Goal: Task Accomplishment & Management: Manage account settings

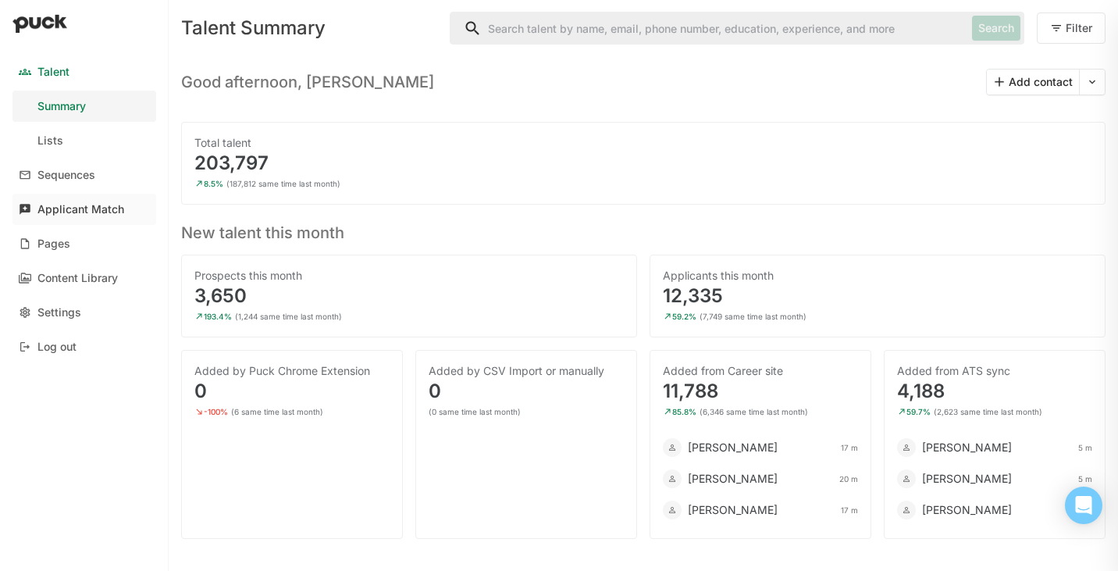
click at [66, 212] on div "Applicant Match" at bounding box center [80, 209] width 87 height 13
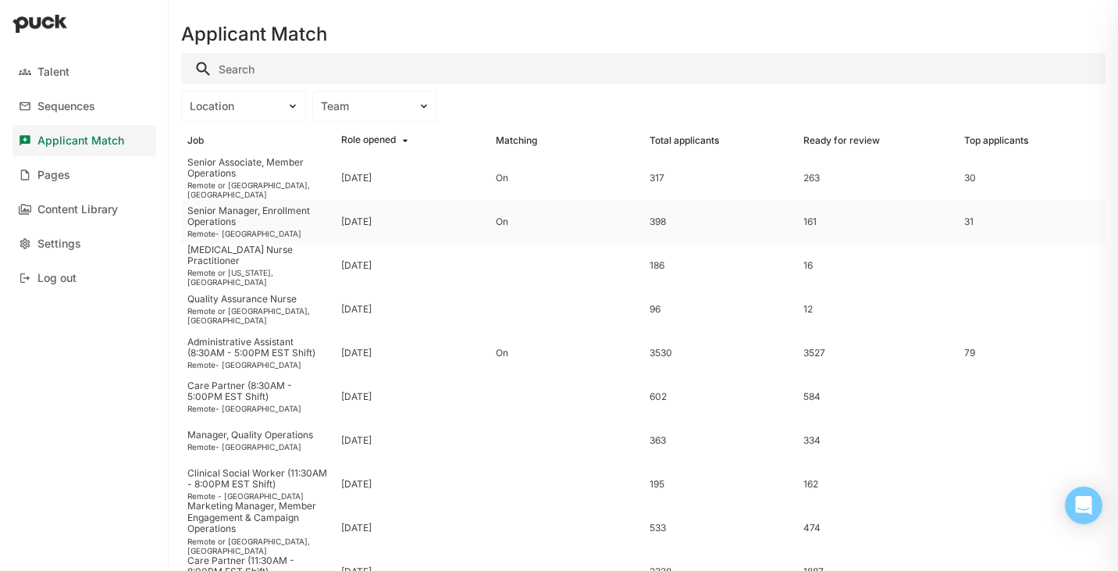
click at [262, 223] on div "Senior Manager, Enrollment Operations" at bounding box center [257, 216] width 141 height 23
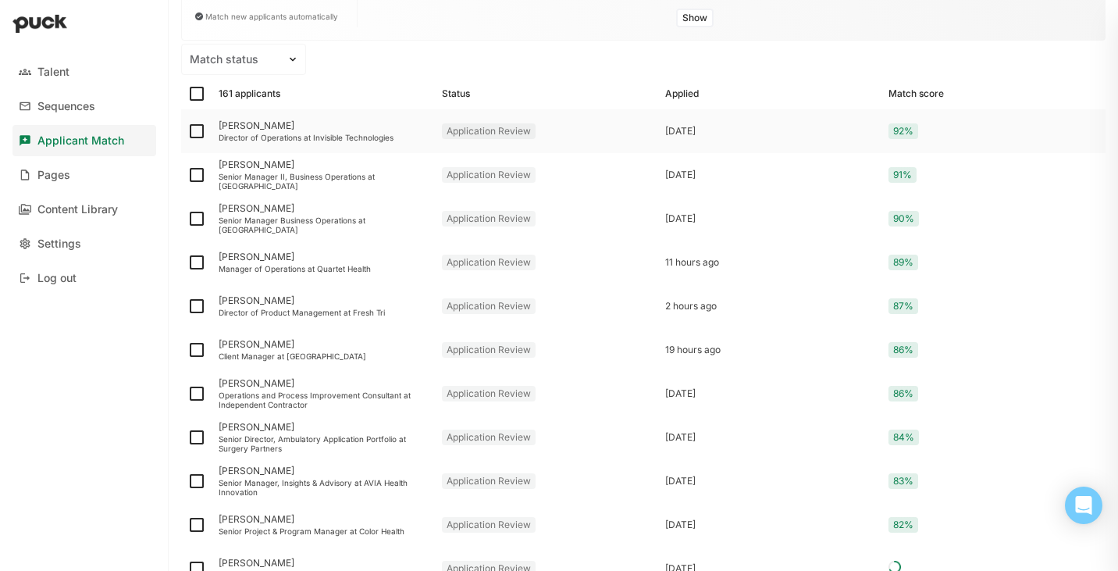
scroll to position [181, 0]
click at [317, 263] on div "Manager of Operations at Quartet Health" at bounding box center [324, 266] width 211 height 9
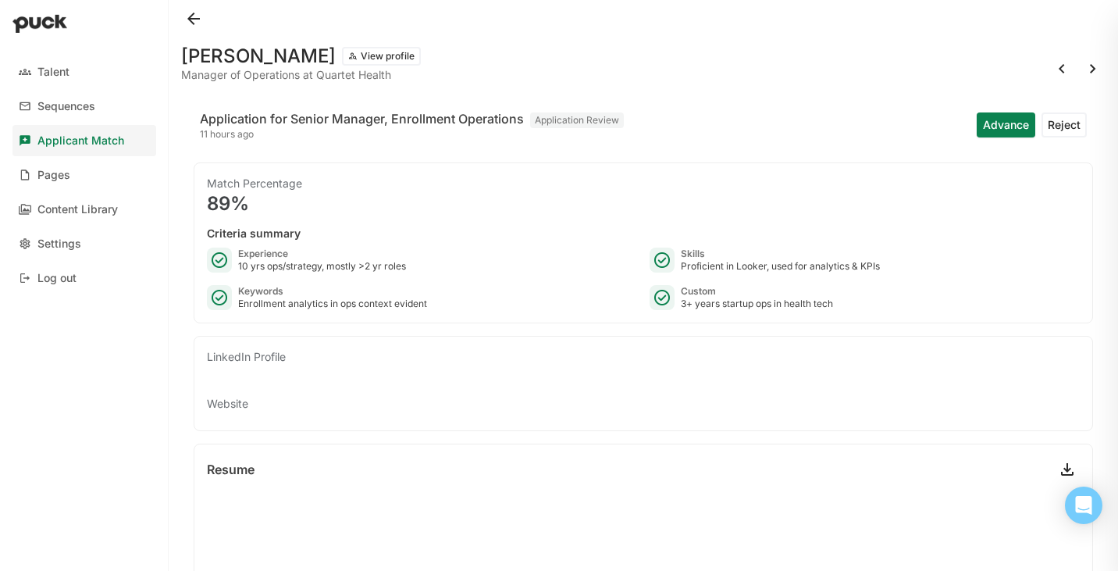
click at [197, 16] on button at bounding box center [193, 18] width 25 height 25
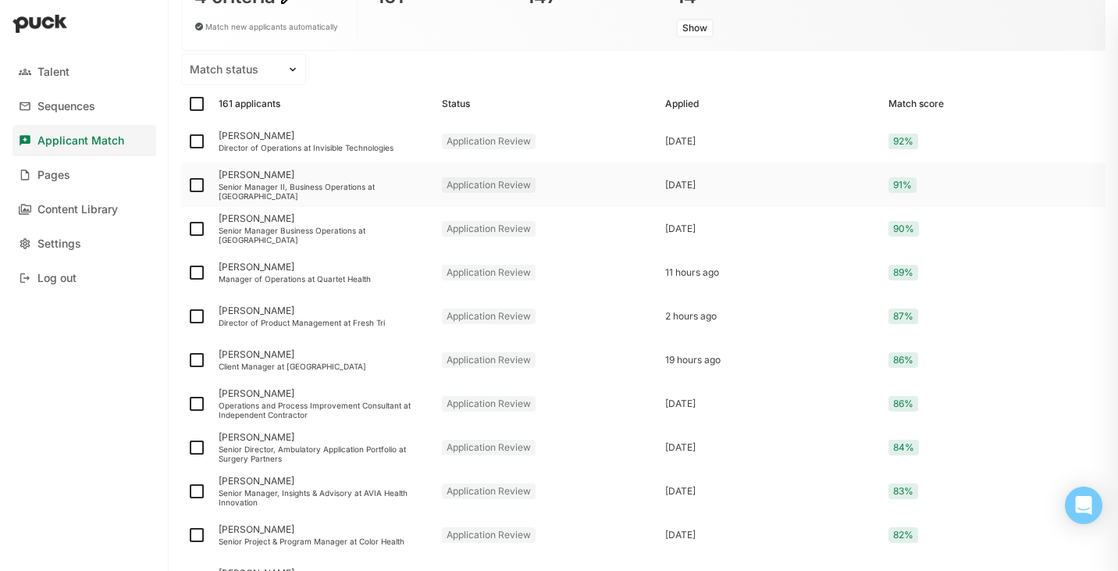
scroll to position [204, 0]
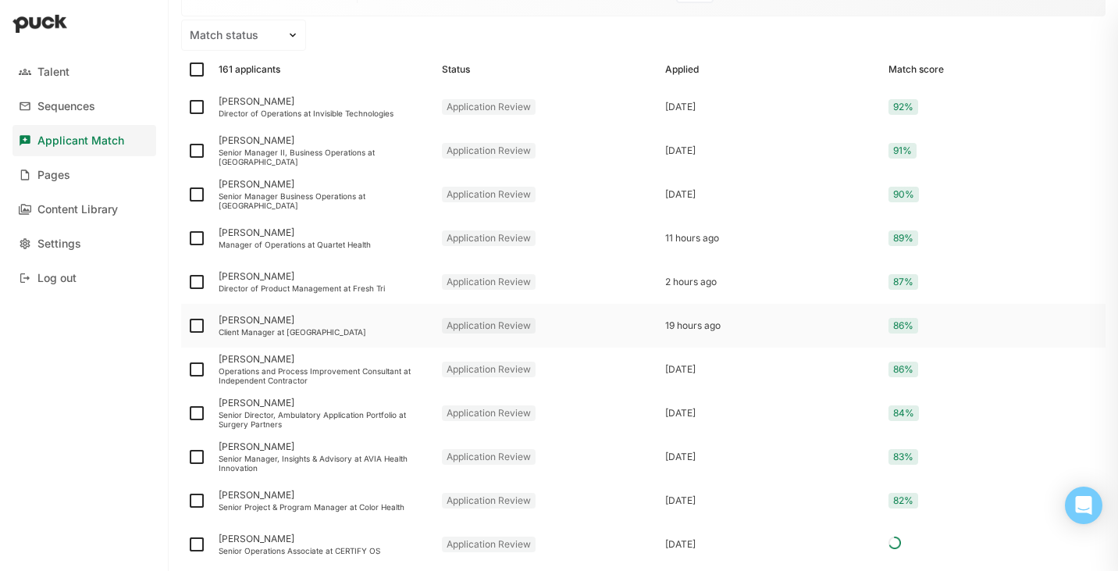
click at [359, 322] on div "[PERSON_NAME]" at bounding box center [324, 320] width 211 height 11
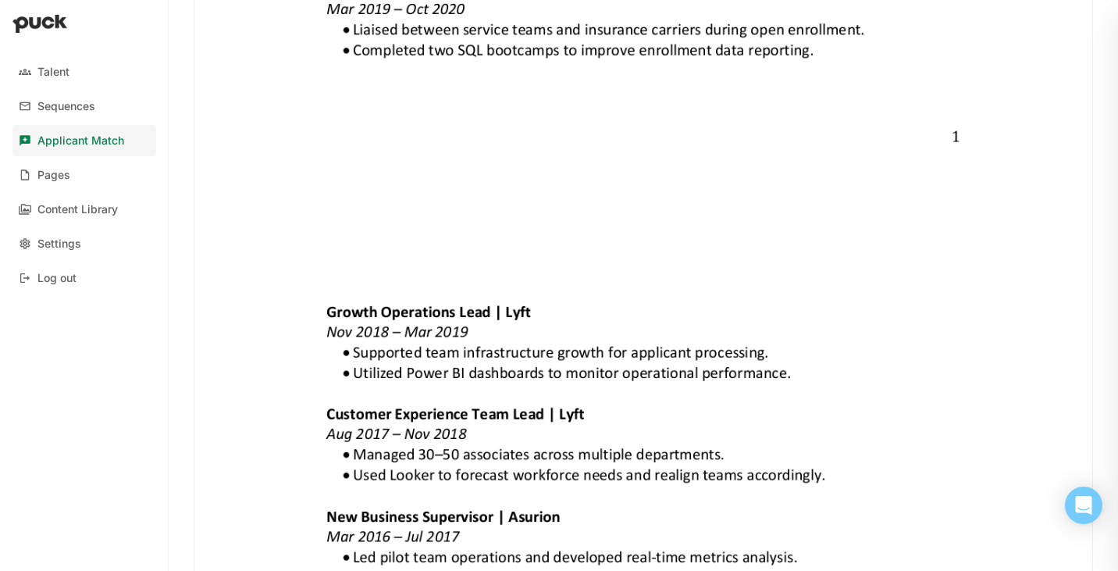
scroll to position [1455, 0]
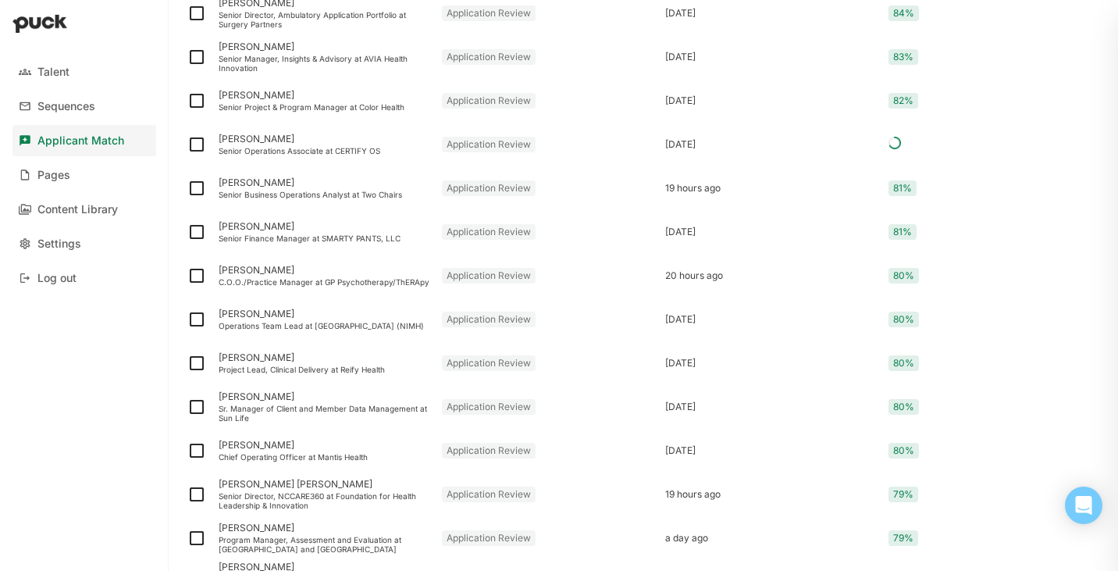
scroll to position [603, 0]
click at [301, 186] on div "[PERSON_NAME]" at bounding box center [324, 183] width 211 height 11
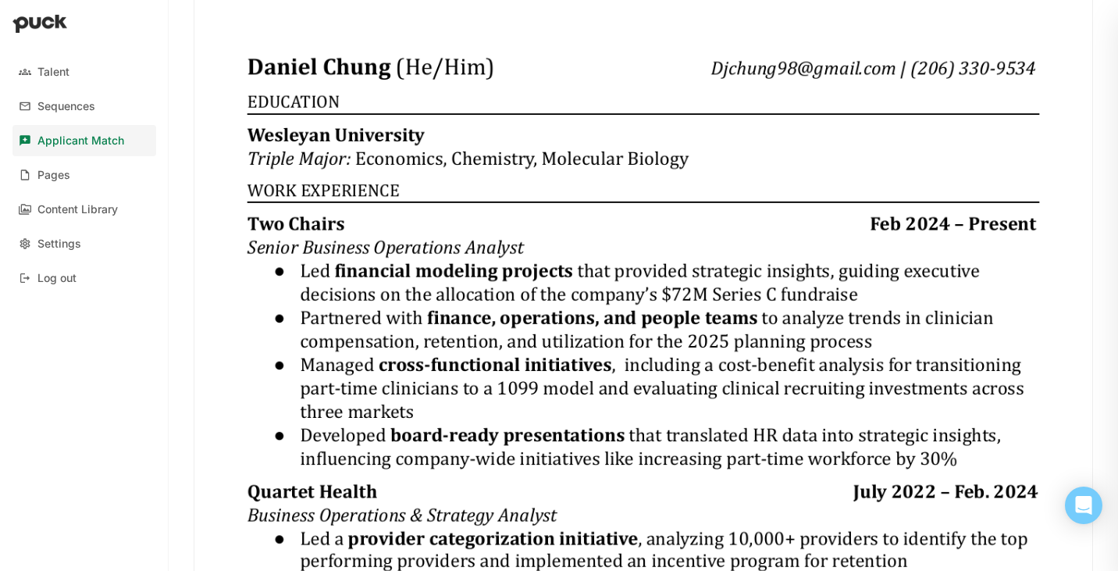
scroll to position [471, 0]
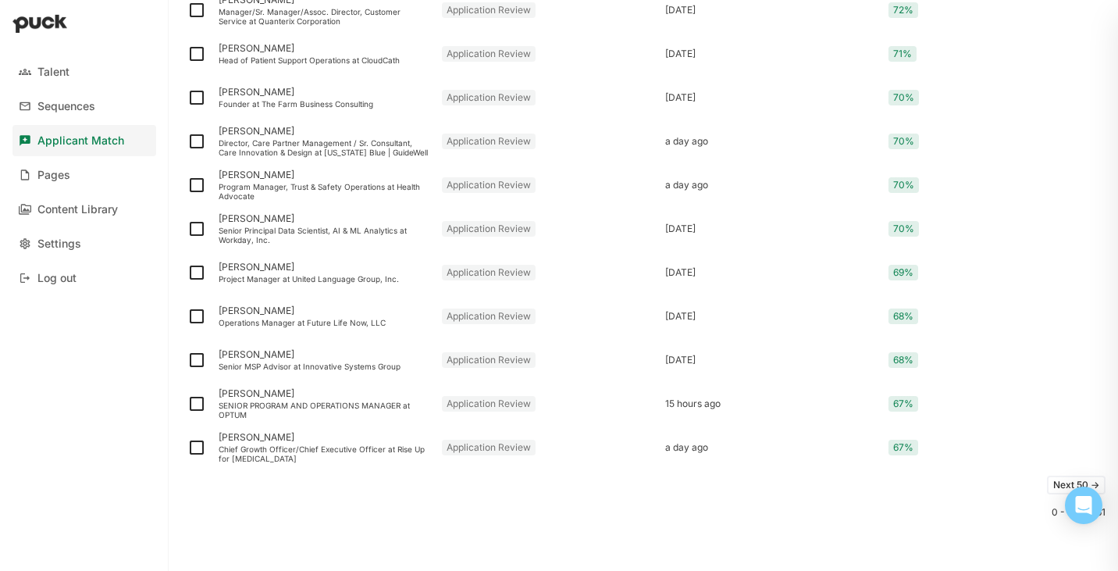
scroll to position [2005, 0]
click at [1057, 480] on button "Next 50 ->" at bounding box center [1076, 485] width 59 height 19
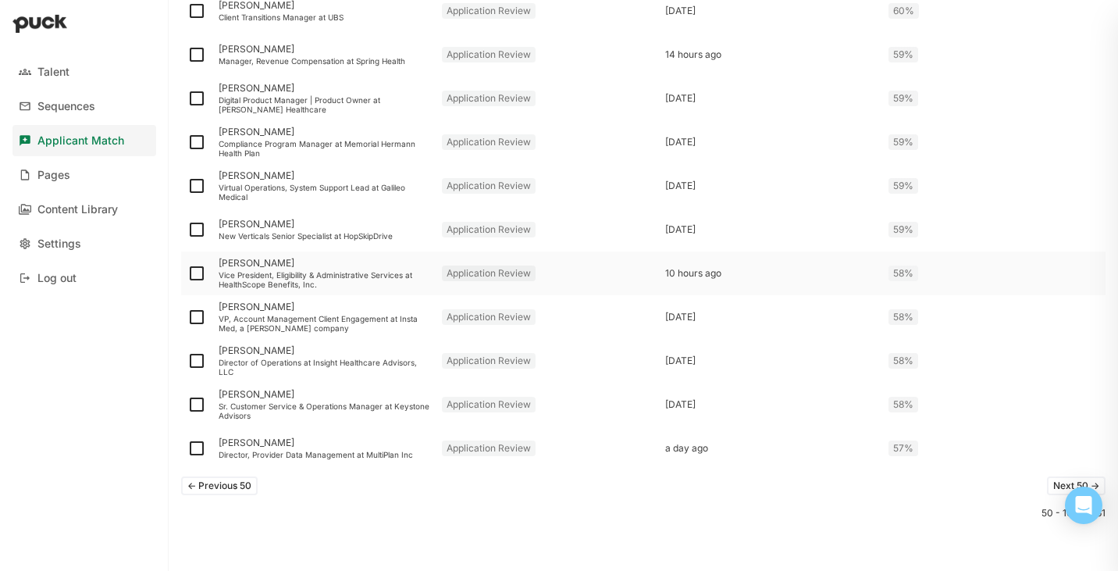
click at [332, 269] on div "[PERSON_NAME] Vice President, Eligibility & Administrative Services at HealthSc…" at bounding box center [323, 273] width 223 height 44
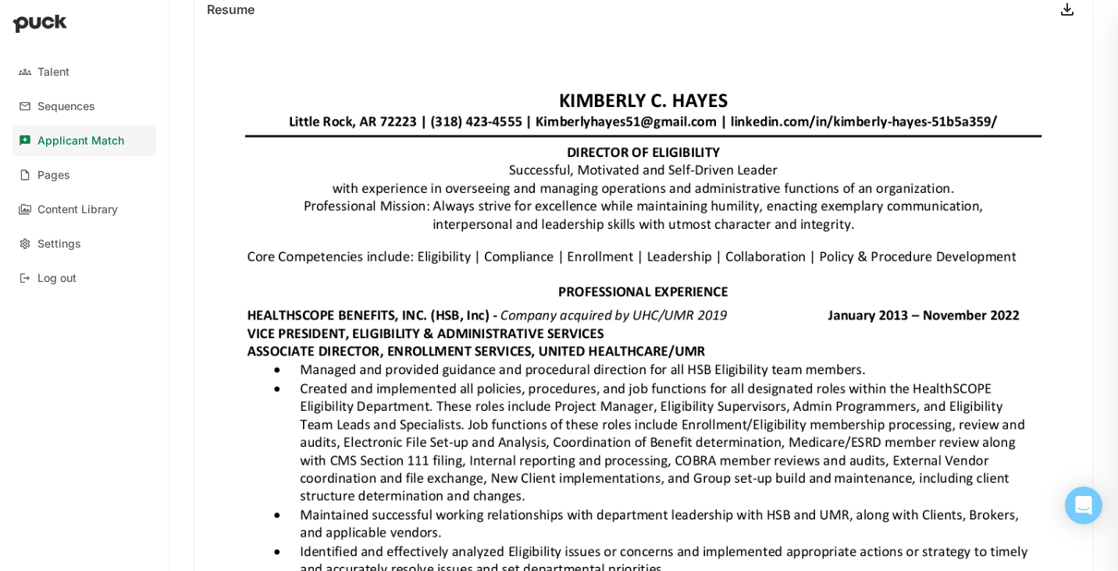
scroll to position [411, 0]
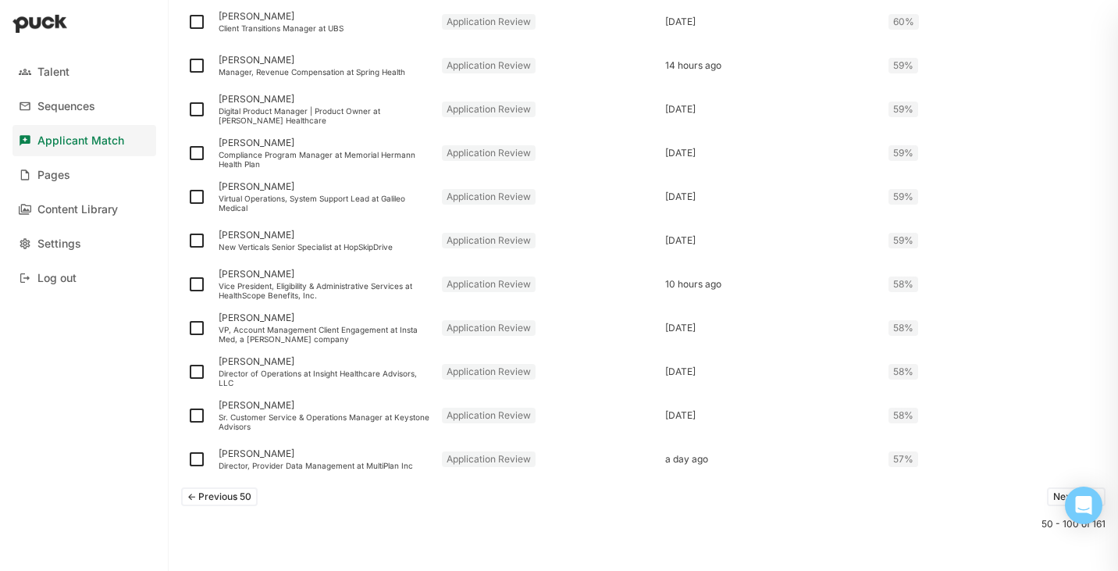
scroll to position [2006, 0]
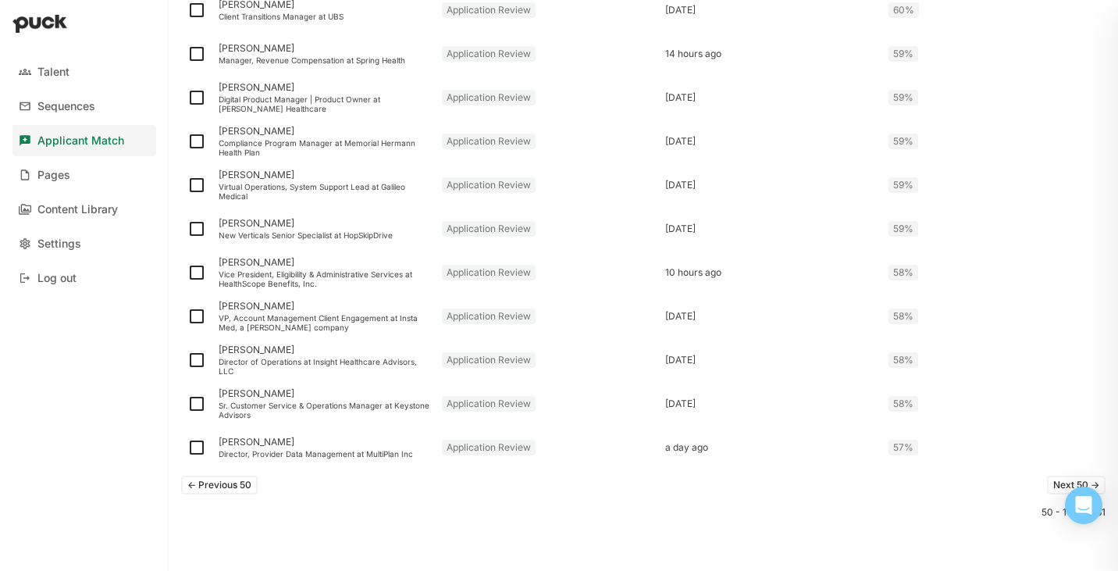
click at [1055, 483] on button "Next 50 ->" at bounding box center [1076, 485] width 59 height 19
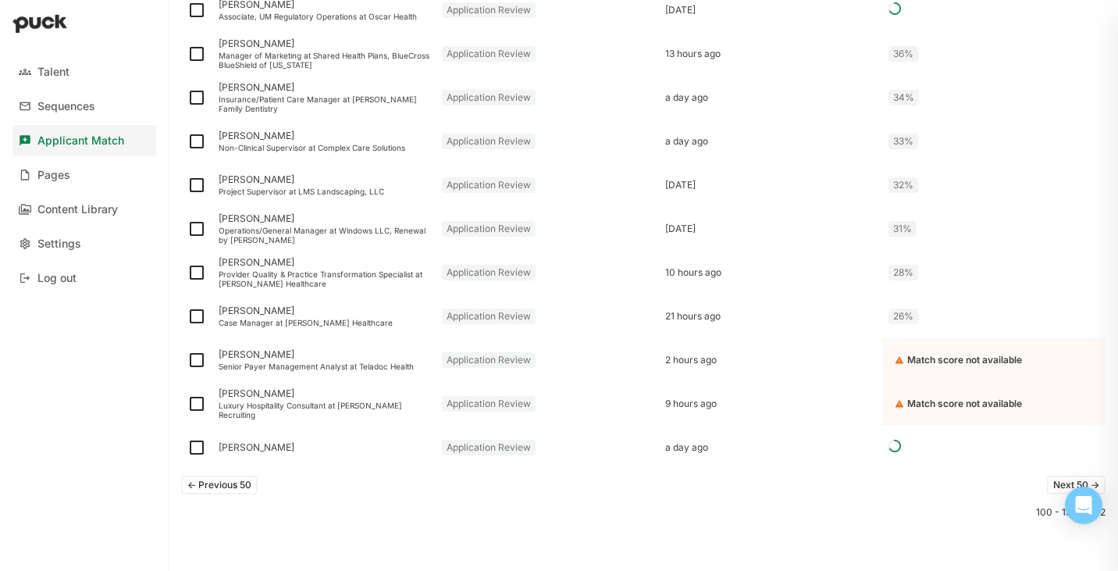
click at [1062, 479] on button "Next 50 ->" at bounding box center [1076, 485] width 59 height 19
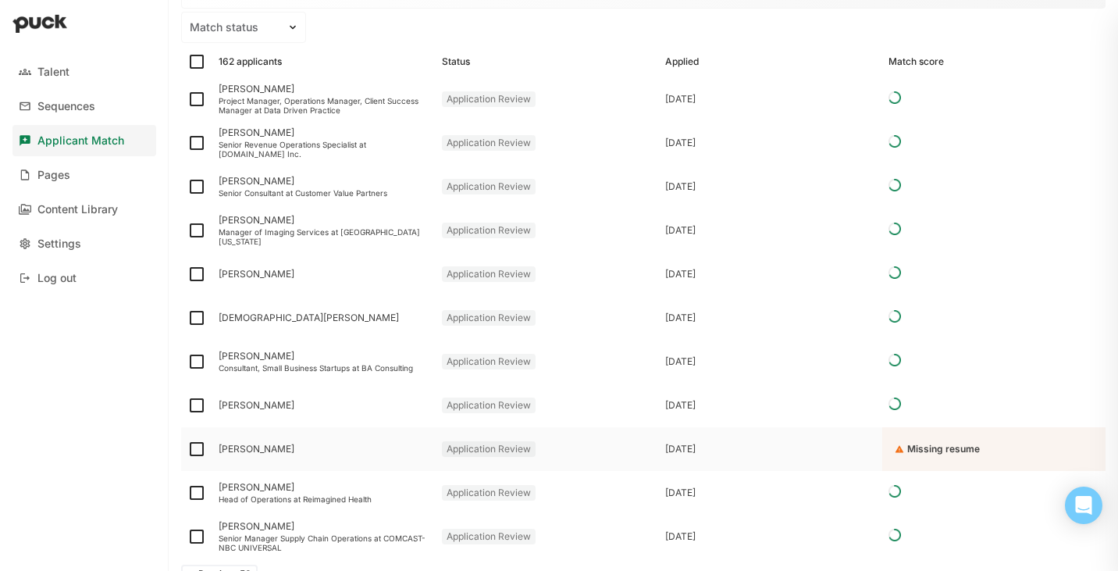
scroll to position [301, 0]
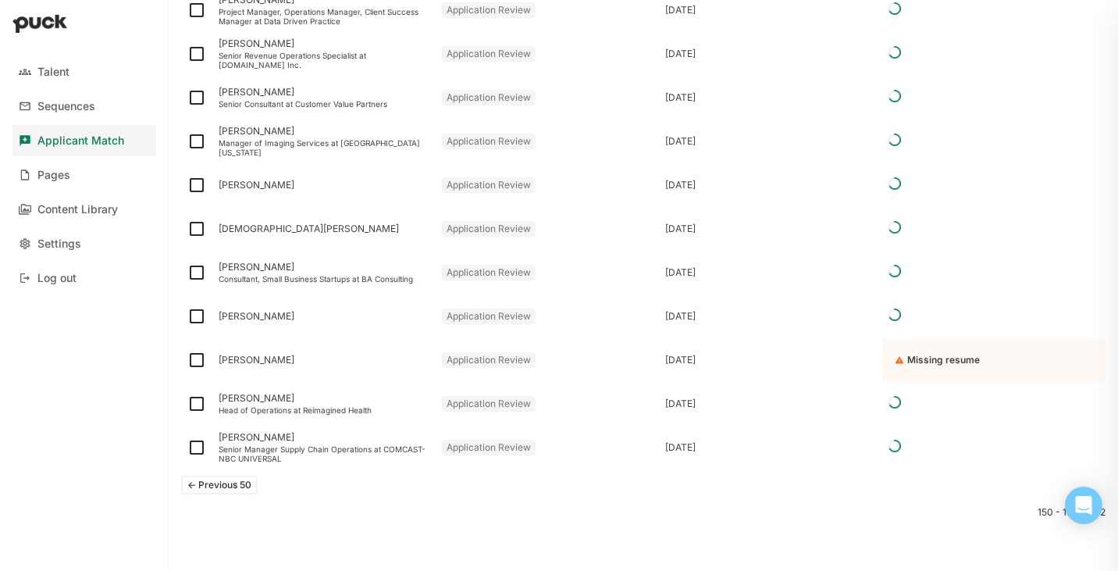
click at [235, 492] on button "<- Previous 50" at bounding box center [219, 485] width 77 height 19
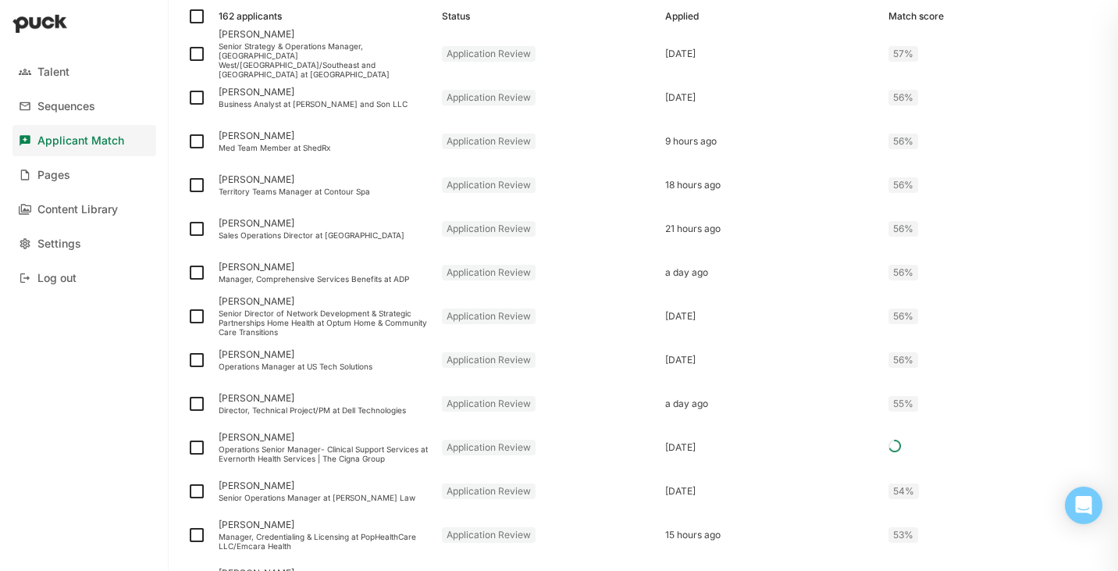
scroll to position [2006, 0]
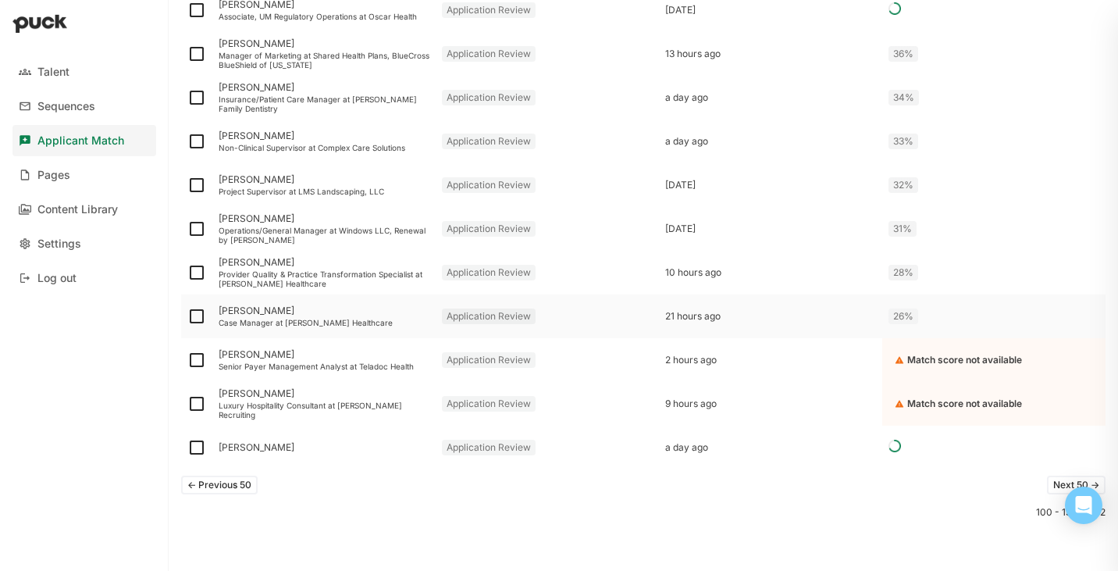
click at [197, 314] on img at bounding box center [196, 316] width 19 height 19
click at [187, 316] on input "checkbox" at bounding box center [187, 316] width 1 height 1
checkbox input "true"
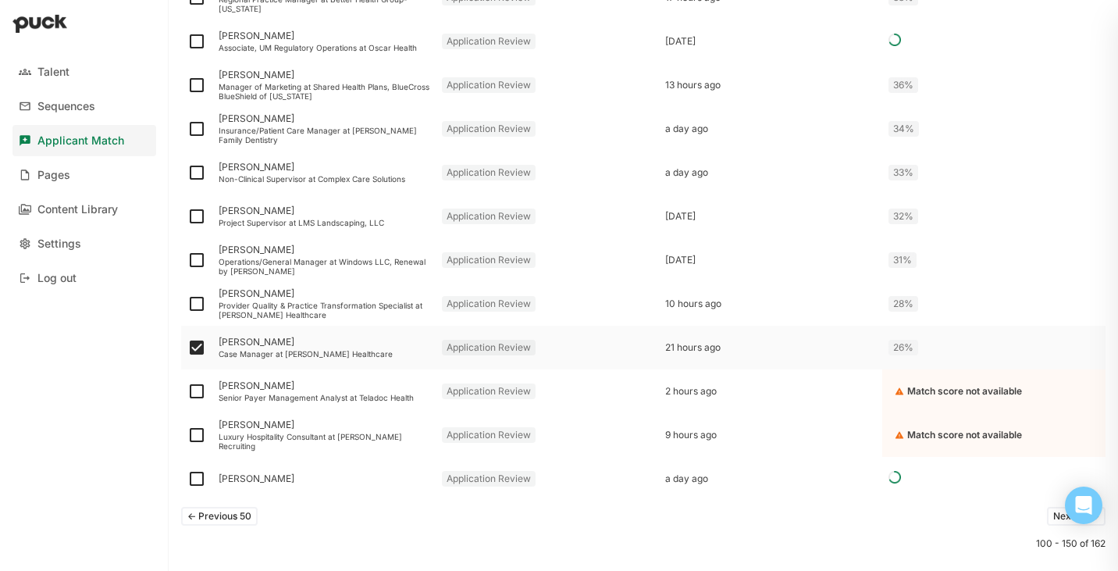
scroll to position [2037, 0]
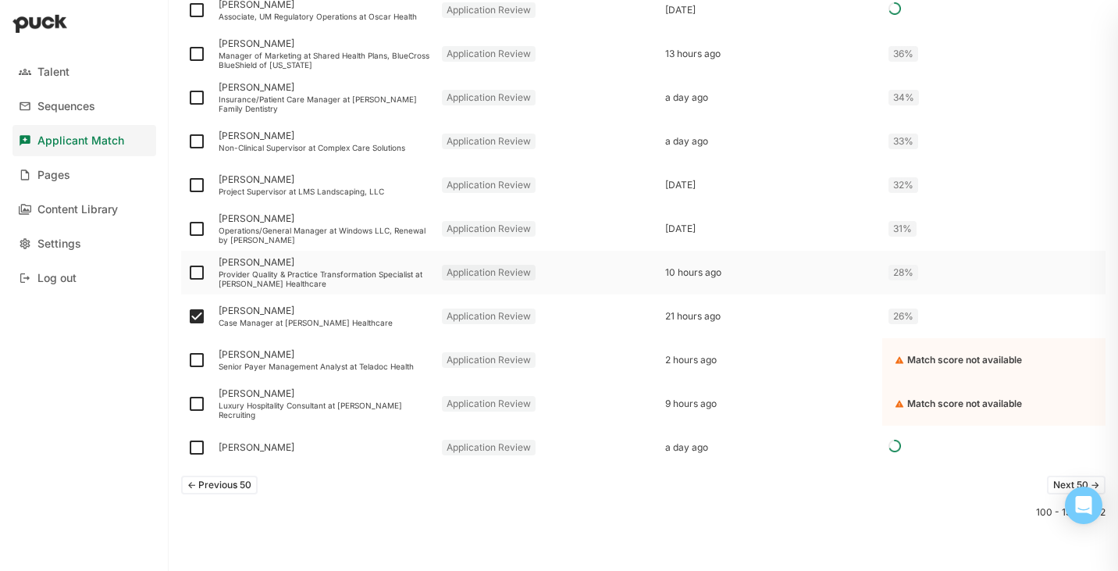
click at [193, 275] on img at bounding box center [196, 272] width 19 height 19
click at [187, 273] on input "checkbox" at bounding box center [187, 272] width 1 height 1
checkbox input "true"
click at [200, 95] on img at bounding box center [196, 97] width 19 height 19
click at [187, 98] on input "checkbox" at bounding box center [187, 98] width 1 height 1
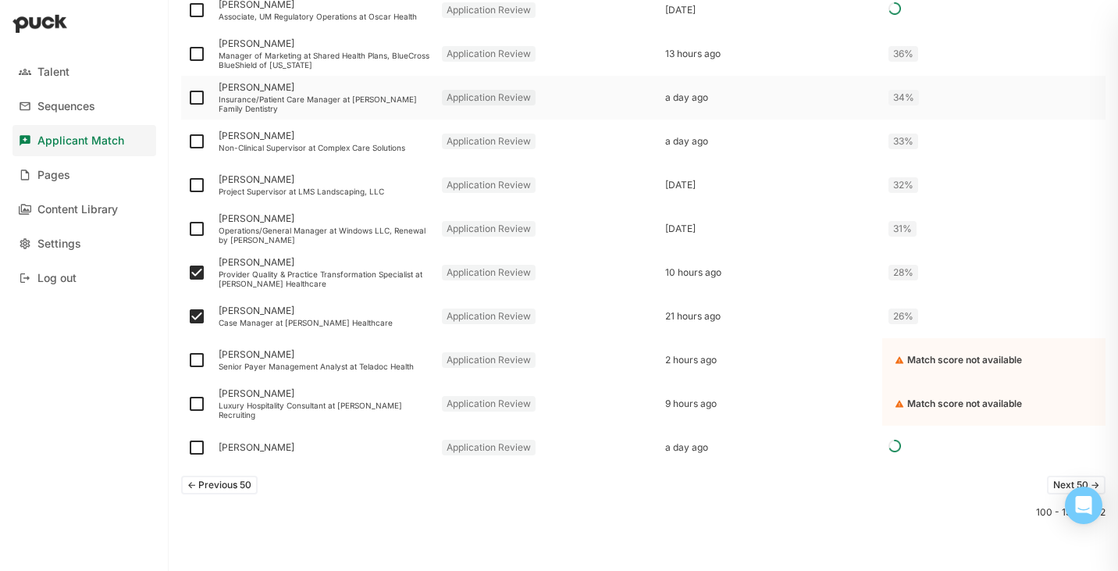
checkbox input "true"
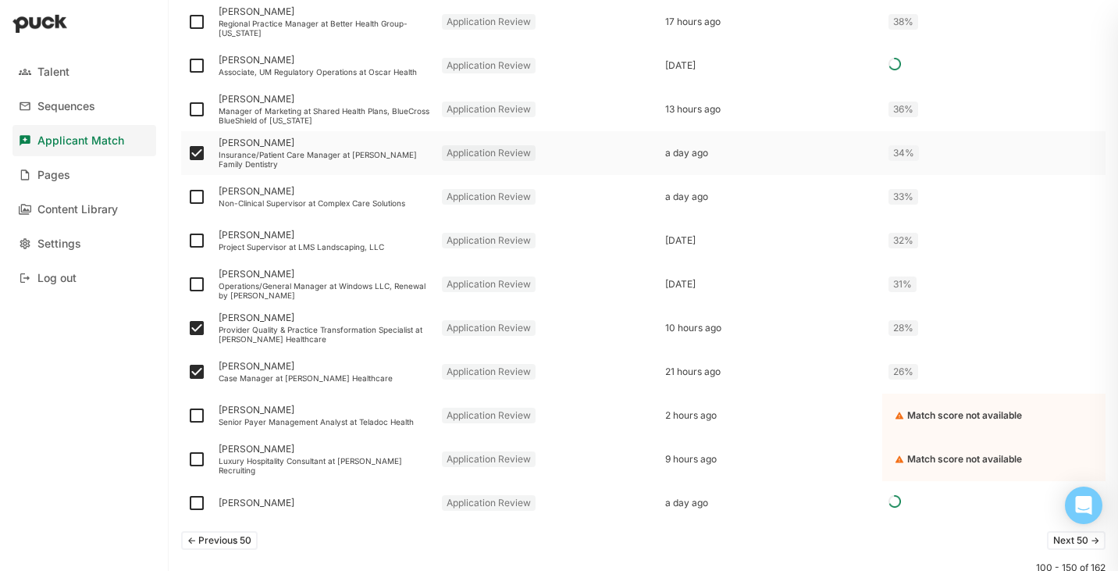
scroll to position [1976, 0]
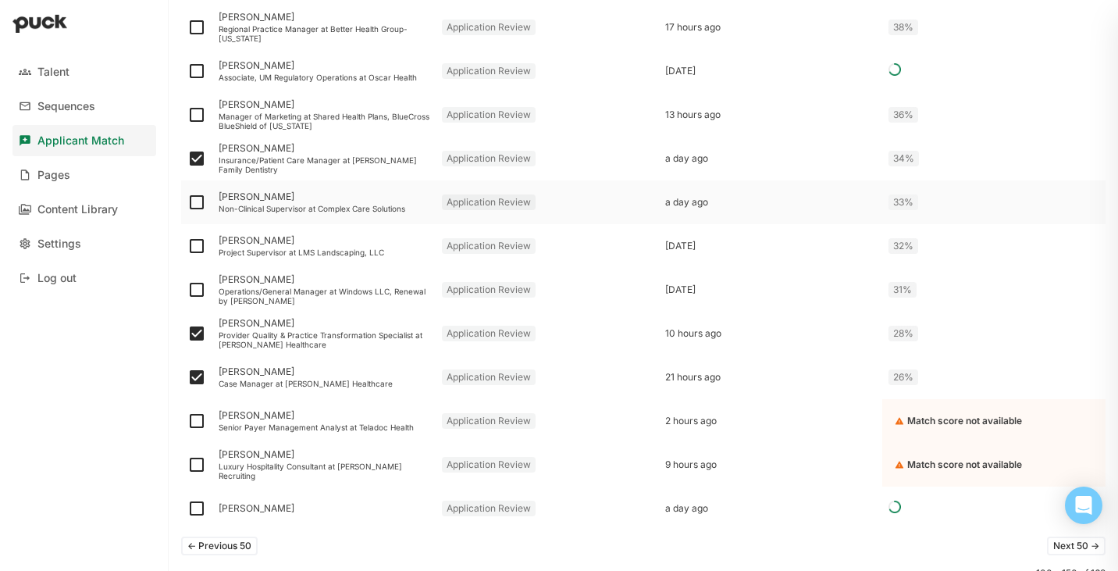
click at [201, 194] on img at bounding box center [196, 202] width 19 height 19
click at [187, 202] on input "checkbox" at bounding box center [187, 202] width 1 height 1
checkbox input "true"
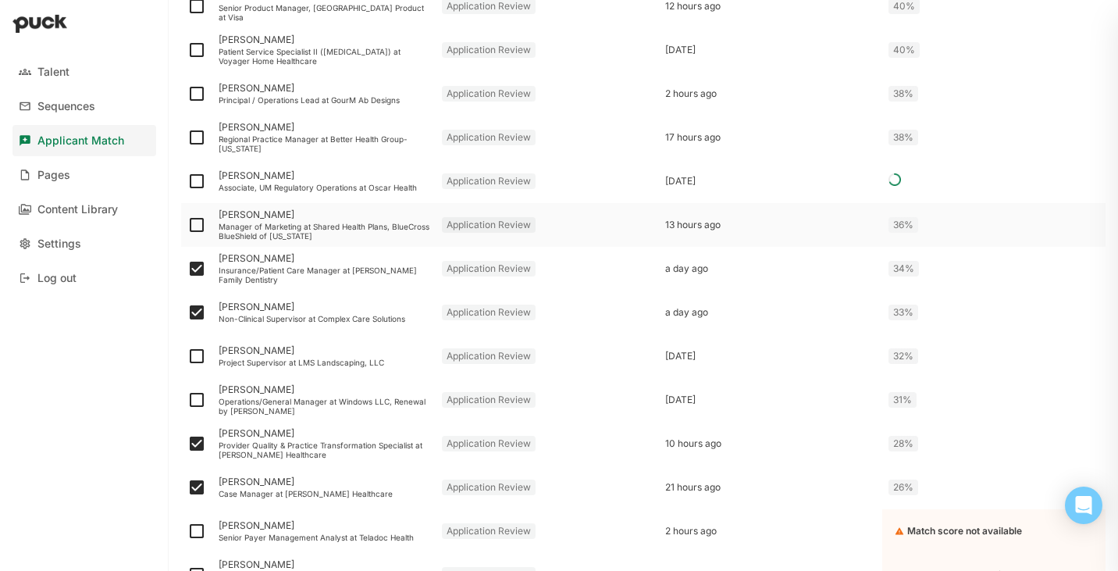
scroll to position [1867, 0]
click at [197, 223] on img at bounding box center [196, 224] width 19 height 19
click at [187, 224] on input "checkbox" at bounding box center [187, 224] width 1 height 1
checkbox input "true"
click at [196, 130] on img at bounding box center [196, 136] width 19 height 19
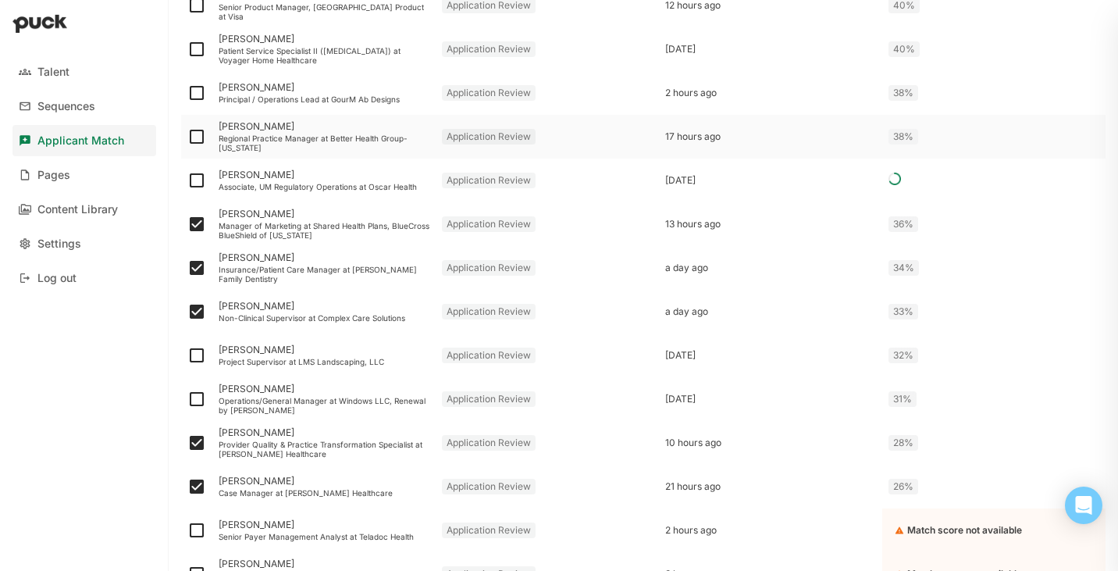
click at [187, 137] on input "checkbox" at bounding box center [187, 137] width 1 height 1
checkbox input "true"
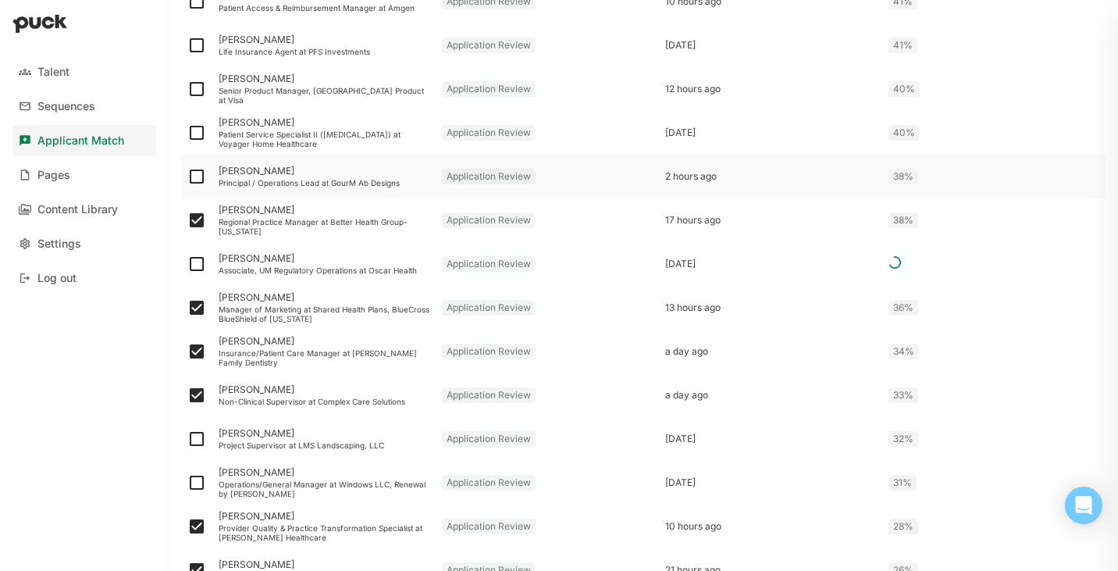
scroll to position [1775, 0]
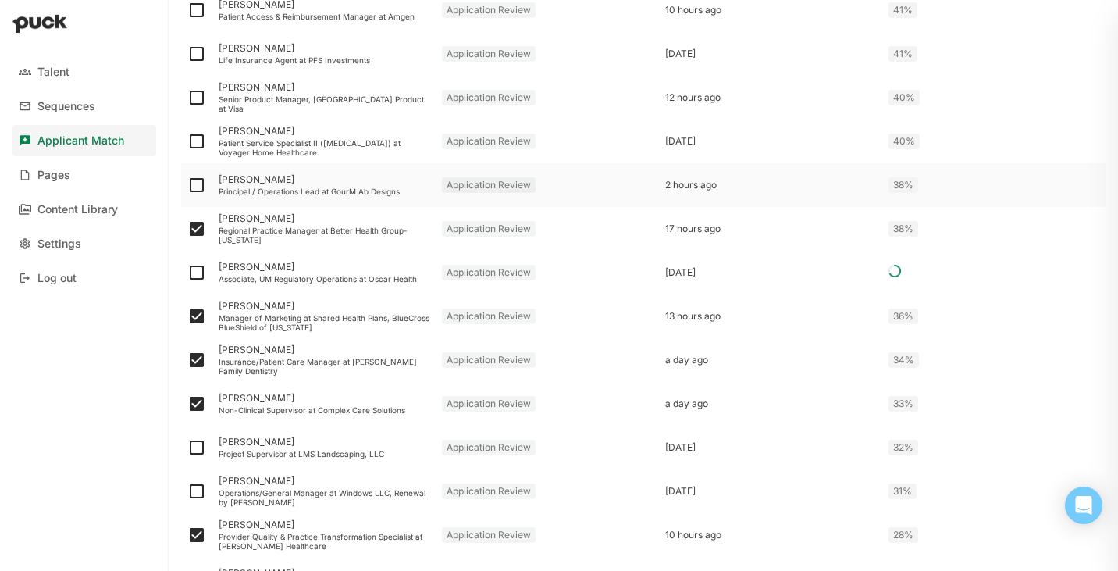
click at [192, 179] on img at bounding box center [196, 185] width 19 height 19
click at [187, 185] on input "checkbox" at bounding box center [187, 185] width 1 height 1
checkbox input "true"
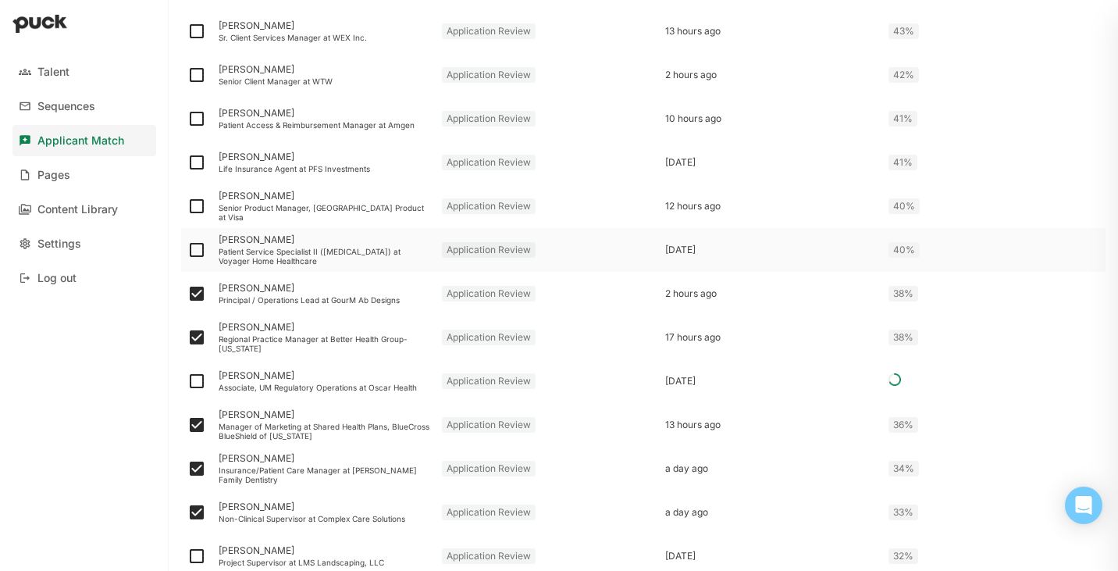
scroll to position [1653, 0]
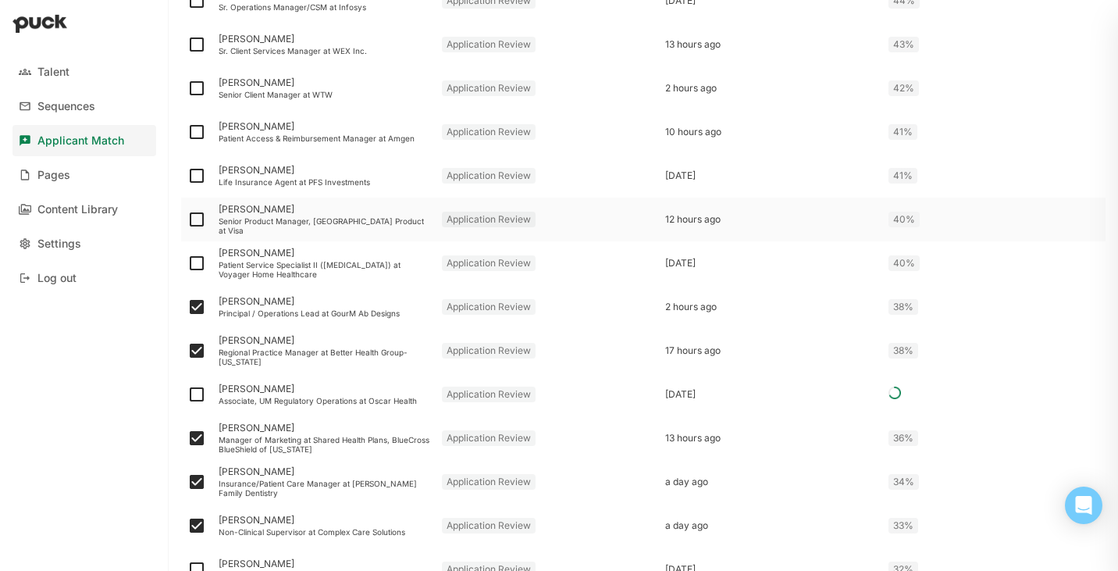
click at [196, 216] on img at bounding box center [196, 219] width 19 height 19
click at [187, 219] on input "checkbox" at bounding box center [187, 219] width 1 height 1
checkbox input "true"
click at [200, 130] on img at bounding box center [196, 132] width 19 height 19
click at [187, 132] on input "checkbox" at bounding box center [187, 132] width 1 height 1
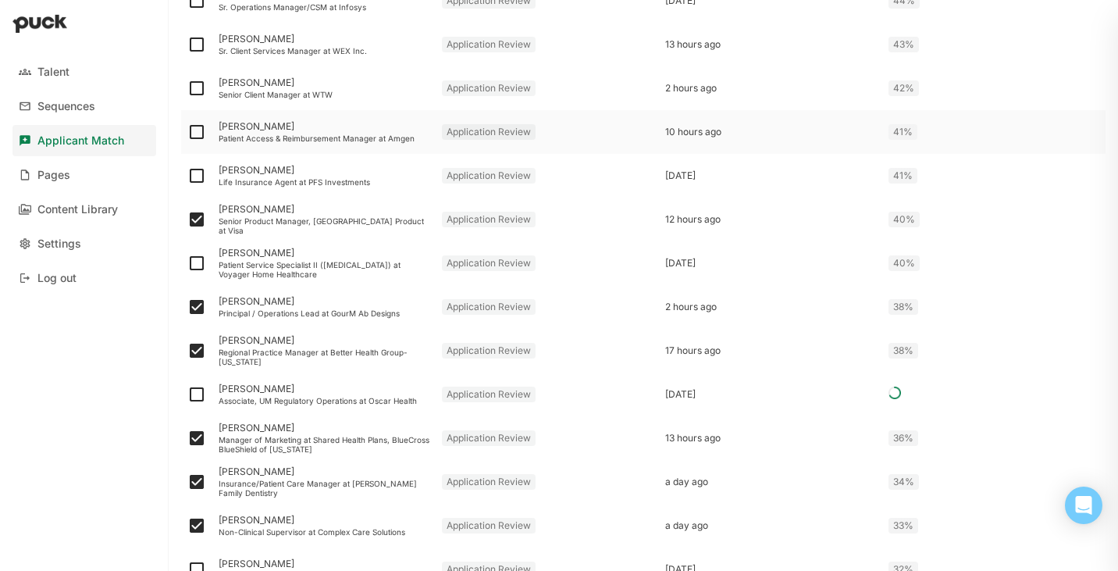
checkbox input "true"
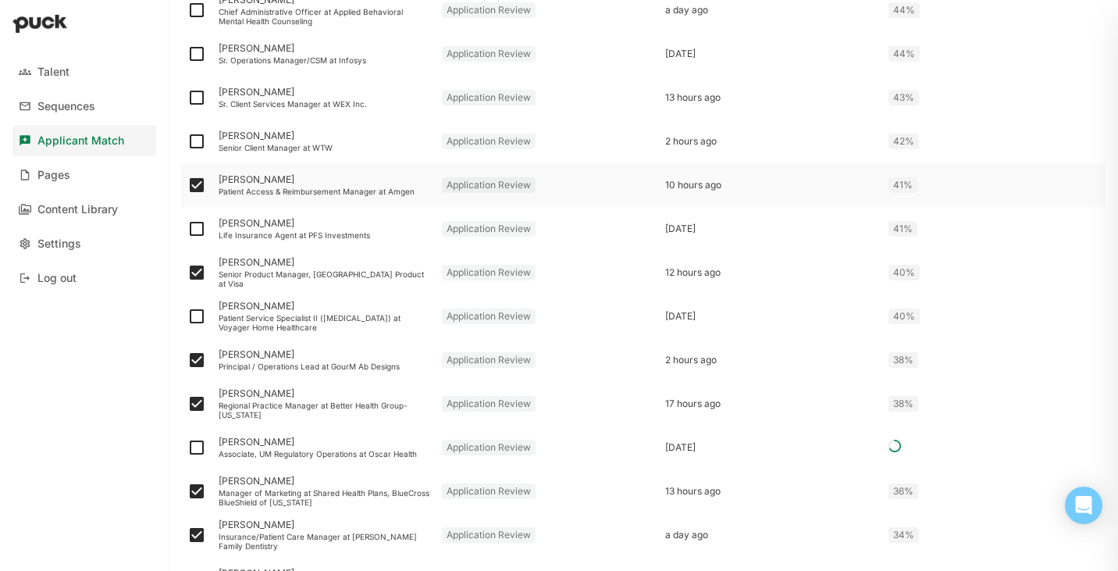
scroll to position [1599, 0]
click at [198, 143] on img at bounding box center [196, 142] width 19 height 19
click at [187, 143] on input "checkbox" at bounding box center [187, 142] width 1 height 1
checkbox input "true"
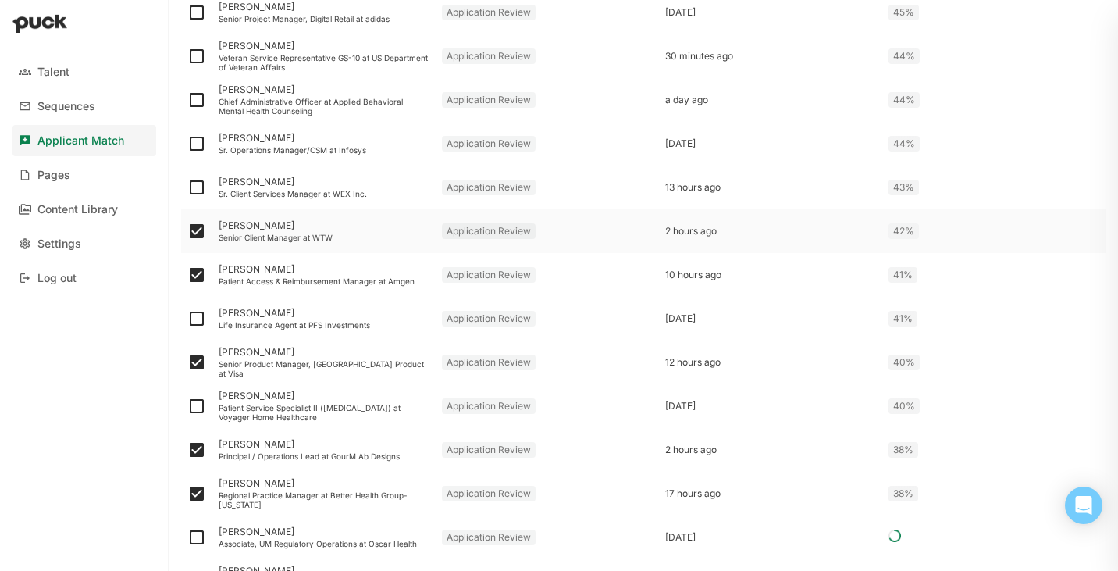
scroll to position [1502, 0]
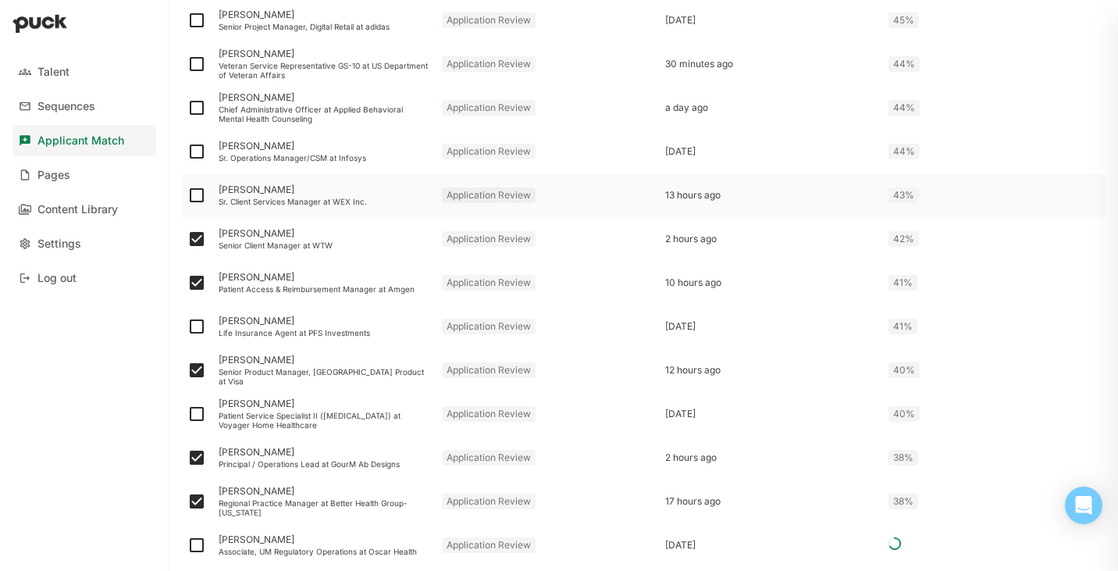
click at [198, 193] on img at bounding box center [196, 195] width 19 height 19
click at [187, 195] on input "checkbox" at bounding box center [187, 195] width 1 height 1
checkbox input "true"
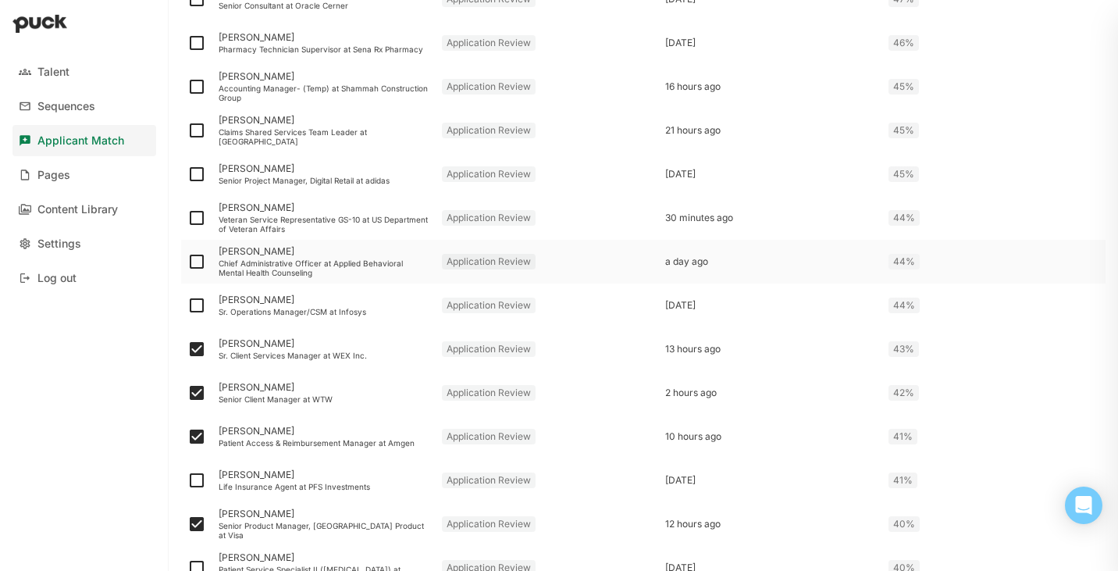
scroll to position [1335, 0]
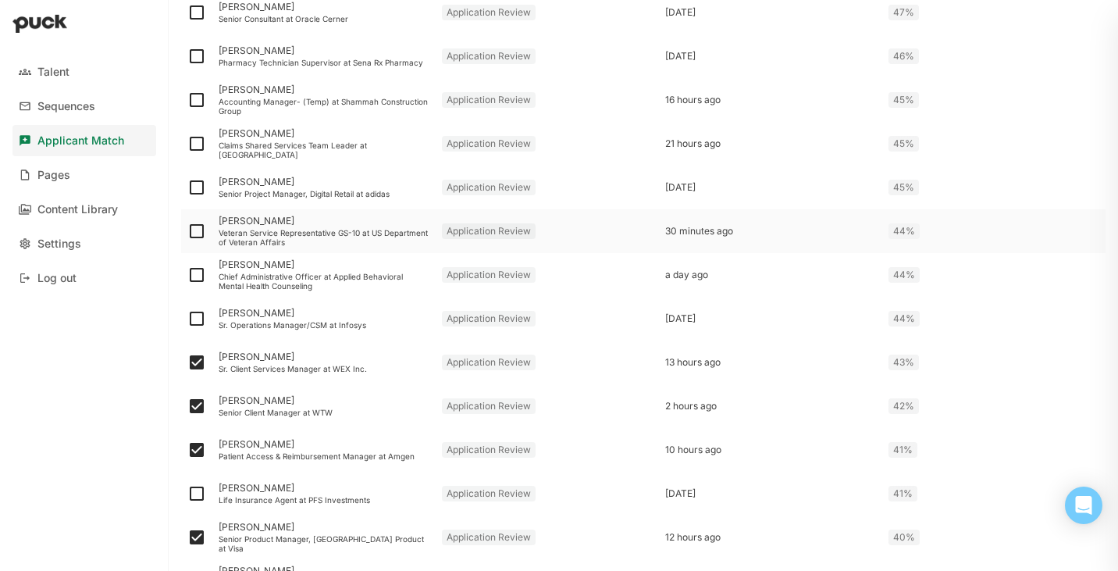
click at [193, 233] on img at bounding box center [196, 231] width 19 height 19
click at [187, 232] on input "checkbox" at bounding box center [187, 231] width 1 height 1
checkbox input "true"
click at [194, 139] on img at bounding box center [196, 143] width 19 height 19
click at [187, 144] on input "checkbox" at bounding box center [187, 144] width 1 height 1
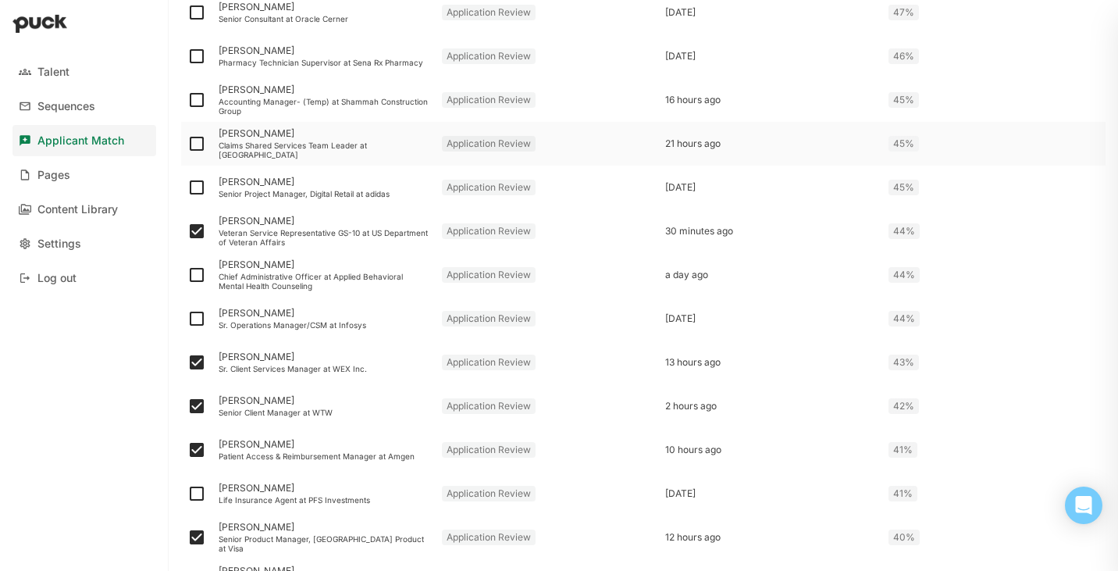
checkbox input "true"
click at [198, 94] on img at bounding box center [196, 100] width 19 height 19
click at [187, 100] on input "checkbox" at bounding box center [187, 100] width 1 height 1
checkbox input "true"
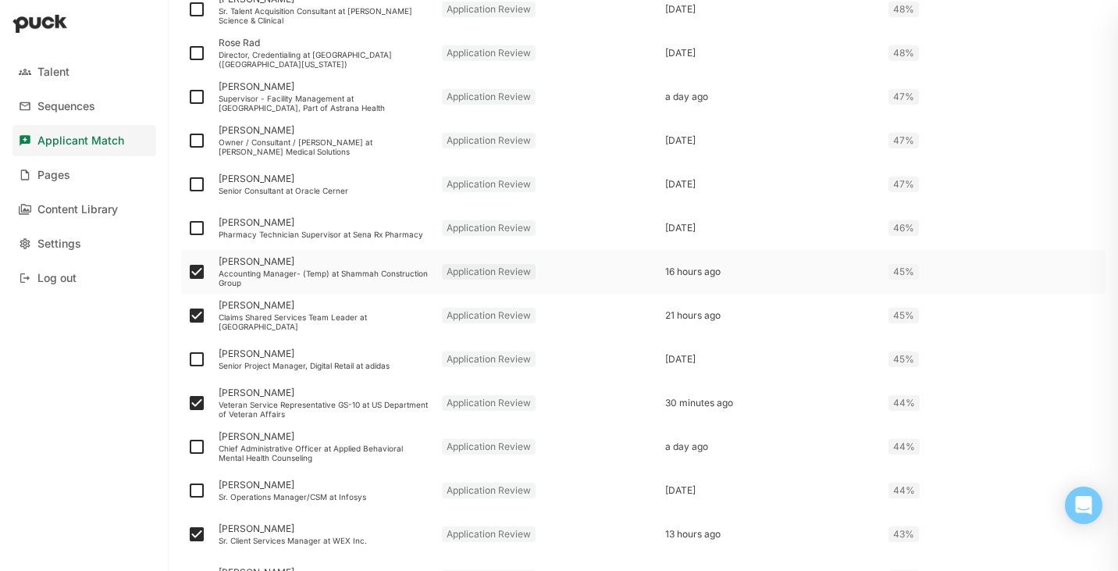
scroll to position [1166, 0]
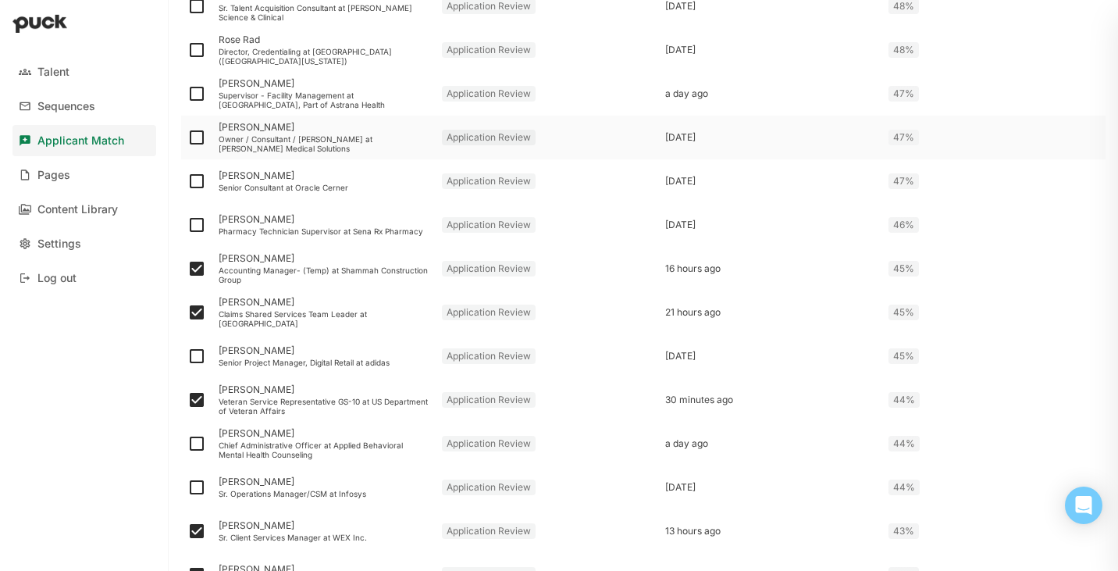
click at [204, 135] on img at bounding box center [196, 137] width 19 height 19
click at [187, 137] on input "checkbox" at bounding box center [187, 137] width 1 height 1
checkbox input "true"
click at [198, 181] on img at bounding box center [196, 181] width 19 height 19
click at [187, 181] on input "checkbox" at bounding box center [187, 181] width 1 height 1
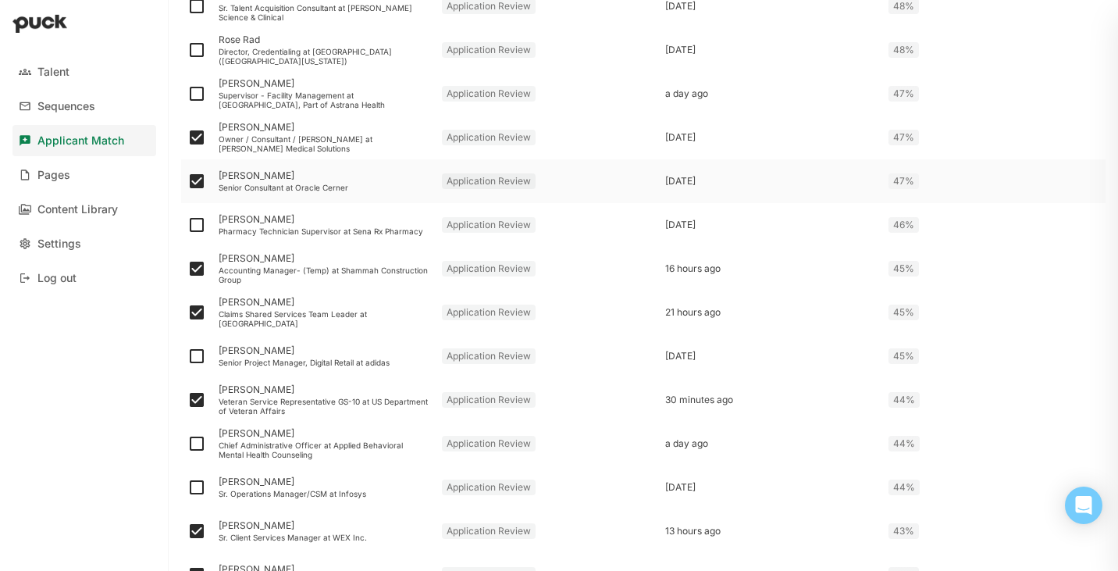
click at [192, 183] on img at bounding box center [196, 181] width 19 height 19
click at [187, 182] on input "checkbox" at bounding box center [187, 181] width 1 height 1
checkbox input "false"
click at [196, 227] on img at bounding box center [196, 224] width 19 height 19
click at [187, 226] on input "checkbox" at bounding box center [187, 225] width 1 height 1
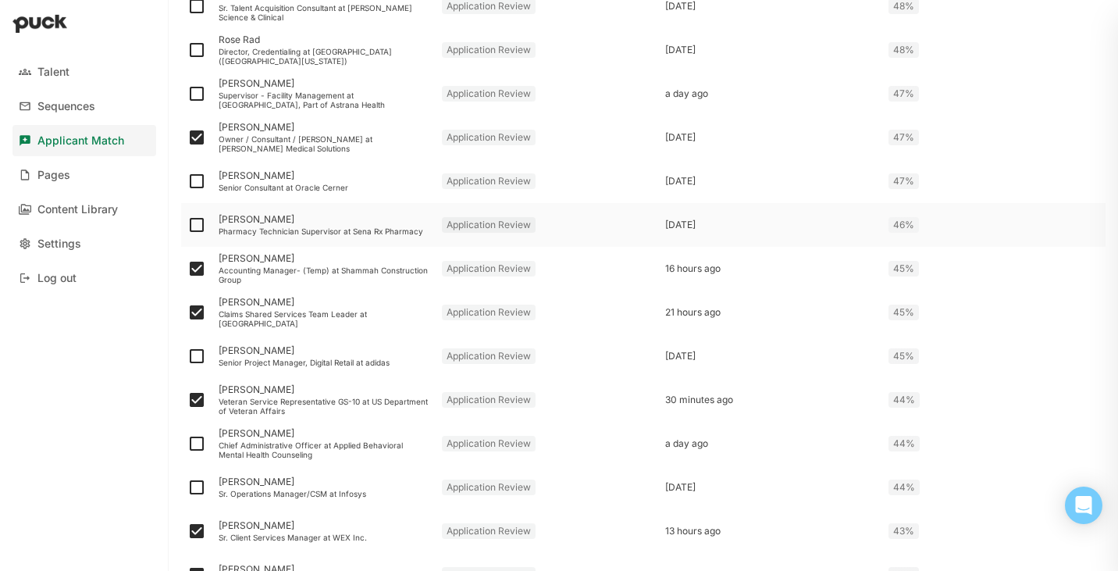
checkbox input "true"
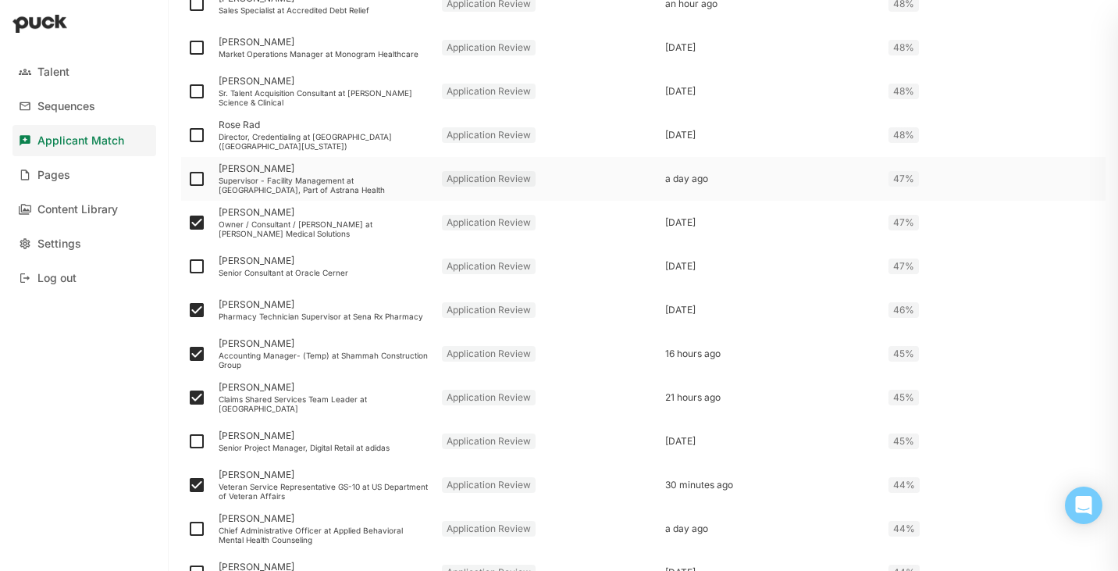
scroll to position [1074, 0]
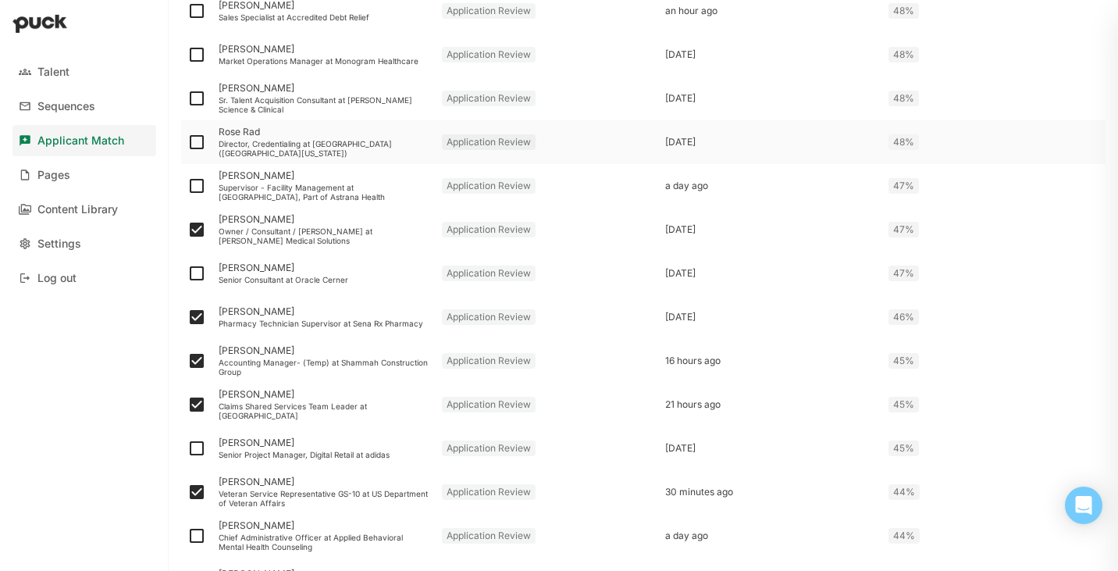
click at [202, 142] on img at bounding box center [196, 142] width 19 height 19
click at [187, 142] on input "checkbox" at bounding box center [187, 142] width 1 height 1
checkbox input "true"
click at [205, 96] on img at bounding box center [196, 98] width 19 height 19
click at [187, 98] on input "checkbox" at bounding box center [187, 98] width 1 height 1
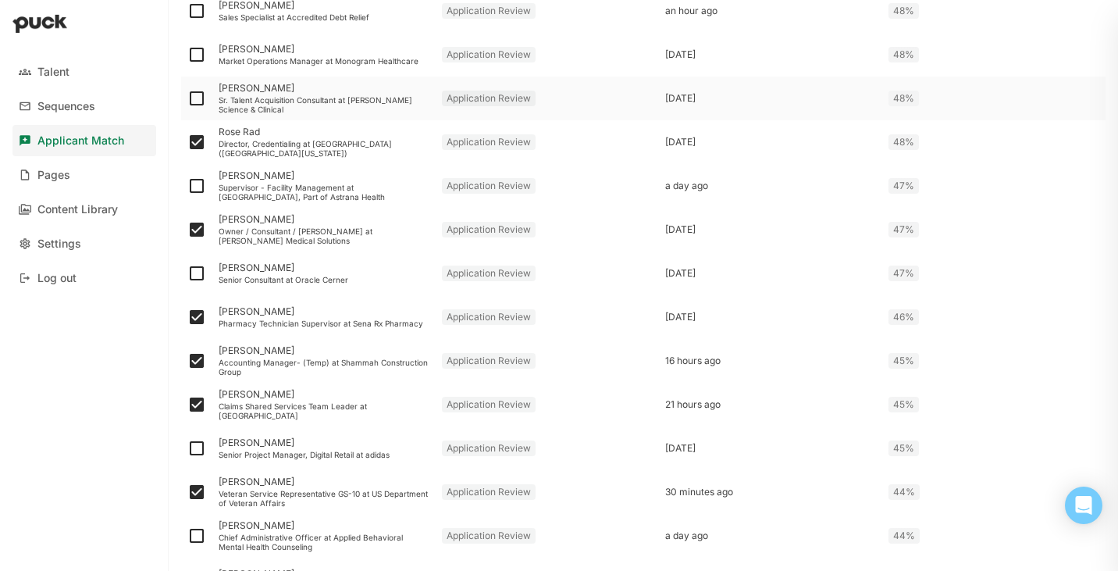
checkbox input "true"
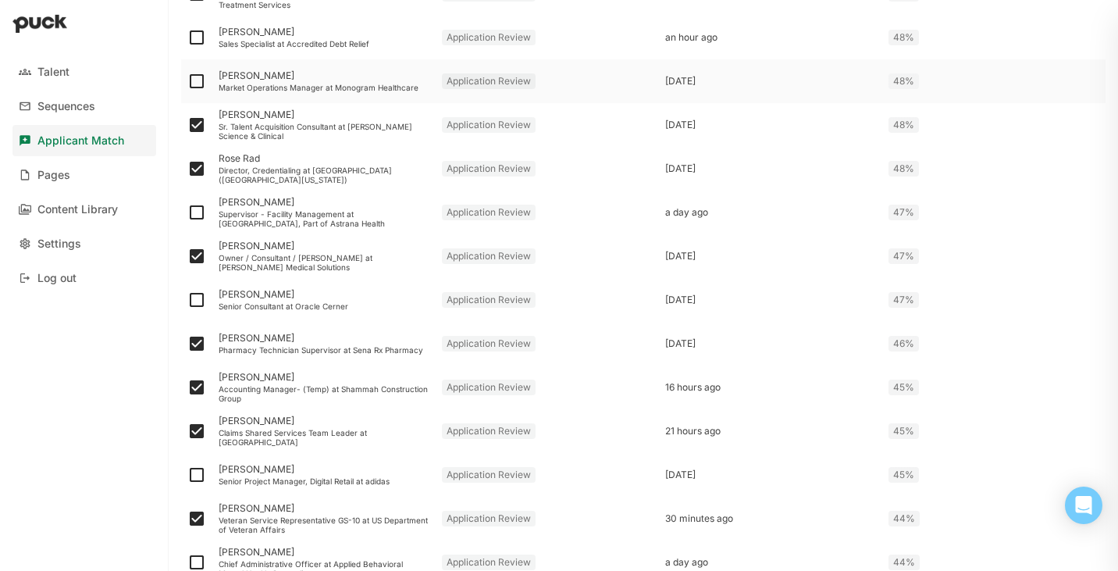
scroll to position [1033, 0]
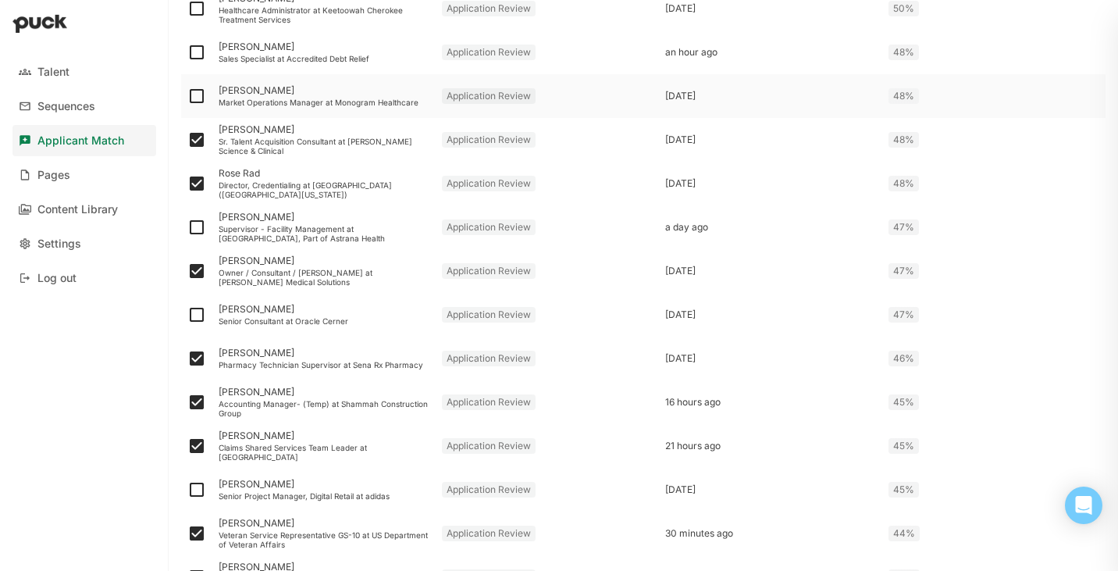
click at [197, 93] on img at bounding box center [196, 96] width 19 height 19
click at [187, 96] on input "checkbox" at bounding box center [187, 96] width 1 height 1
click at [197, 95] on img at bounding box center [196, 96] width 19 height 19
click at [187, 96] on input "checkbox" at bounding box center [187, 96] width 1 height 1
checkbox input "false"
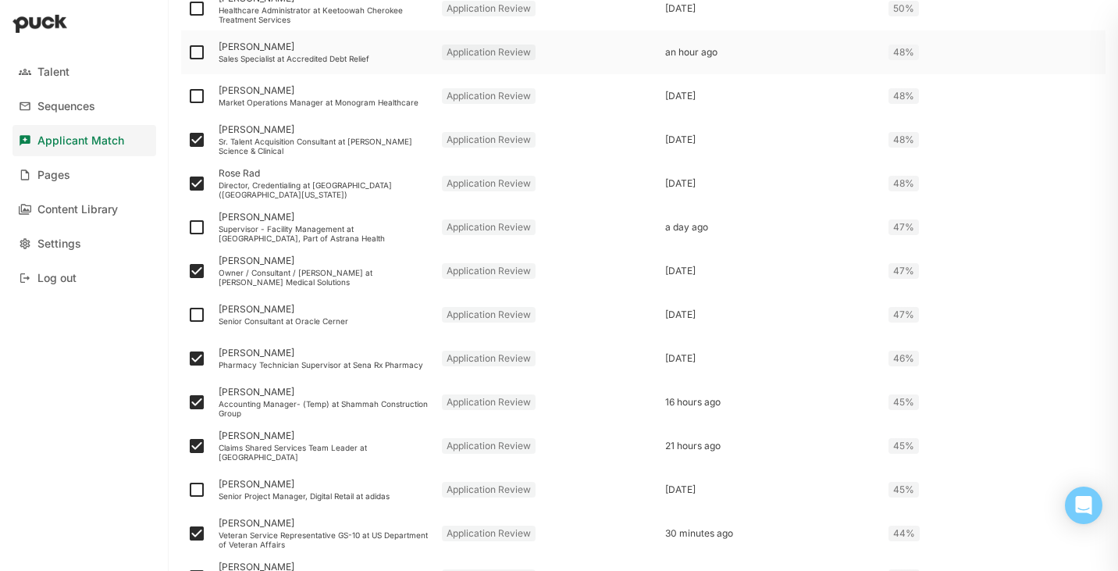
click at [198, 55] on img at bounding box center [196, 52] width 19 height 19
click at [187, 53] on input "checkbox" at bounding box center [187, 52] width 1 height 1
checkbox input "true"
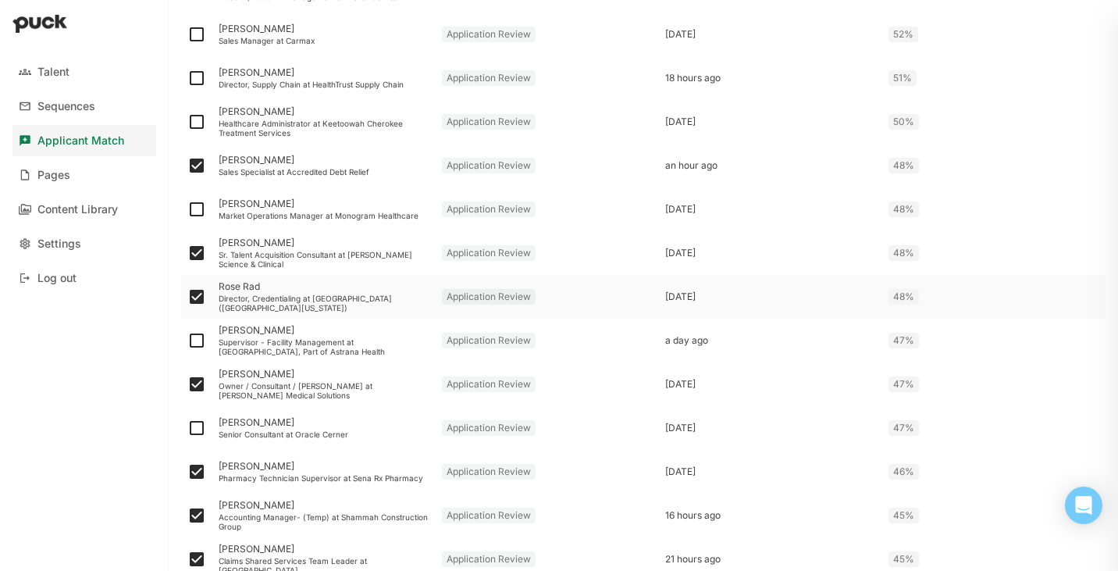
scroll to position [905, 0]
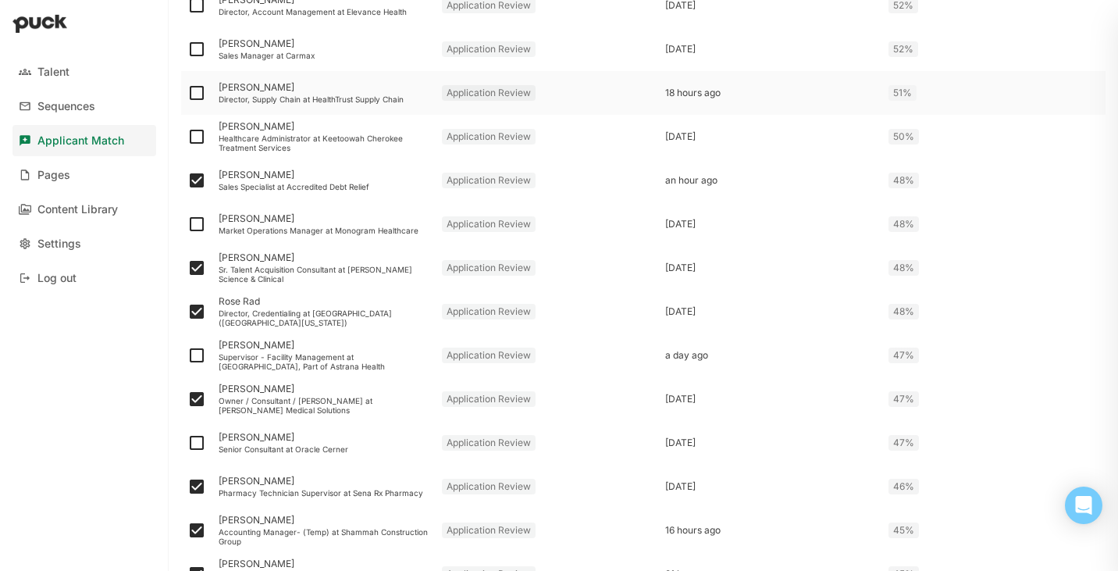
click at [208, 90] on div at bounding box center [196, 93] width 31 height 44
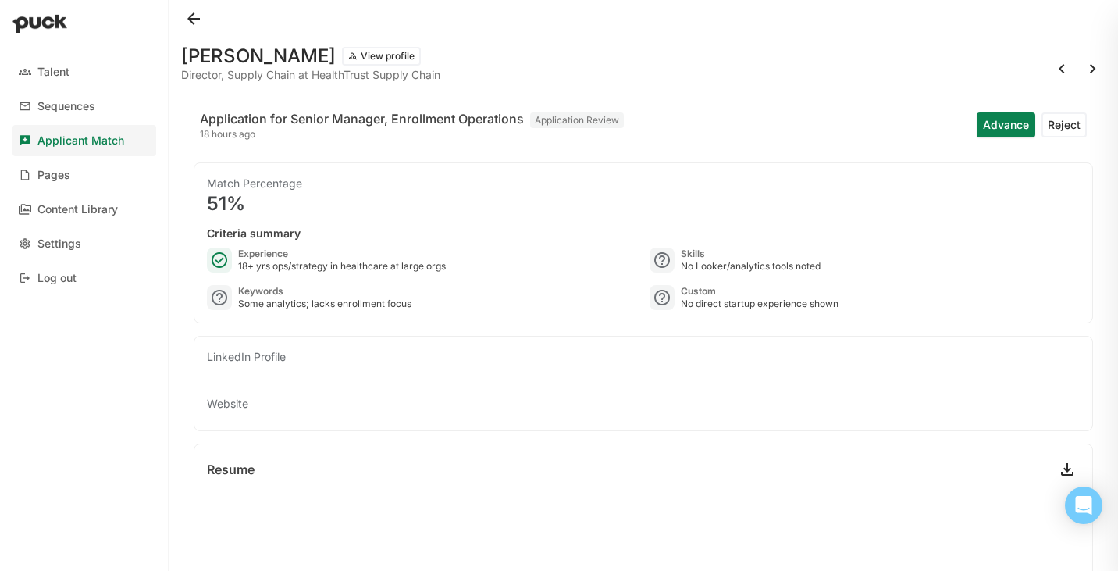
click at [191, 19] on button at bounding box center [193, 18] width 25 height 25
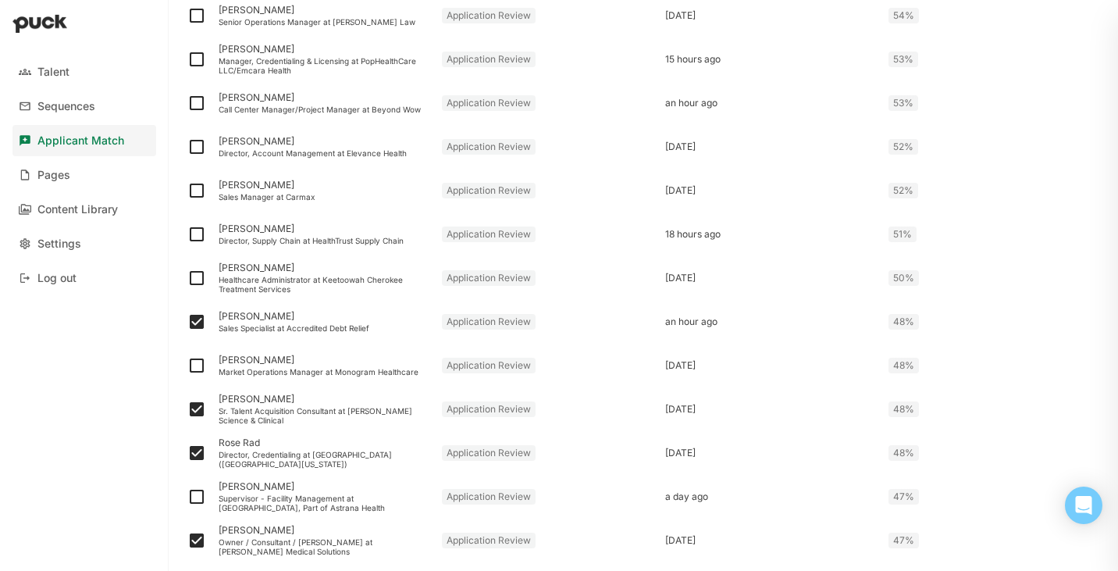
scroll to position [750, 0]
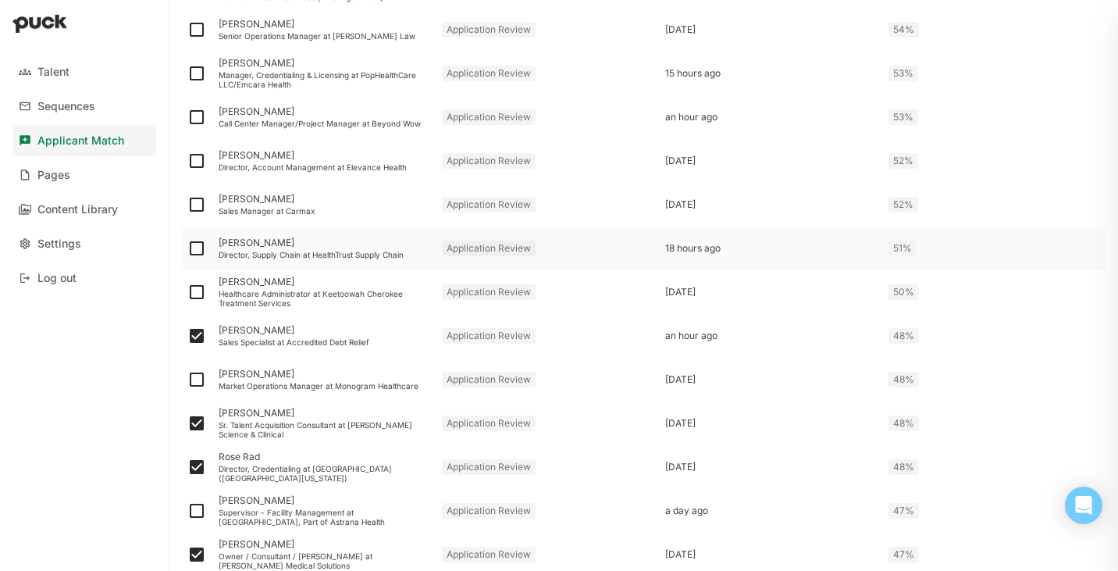
click at [201, 246] on img at bounding box center [196, 248] width 19 height 19
click at [187, 248] on input "checkbox" at bounding box center [187, 248] width 1 height 1
checkbox input "true"
click at [196, 118] on img at bounding box center [196, 117] width 19 height 19
click at [187, 118] on input "checkbox" at bounding box center [187, 117] width 1 height 1
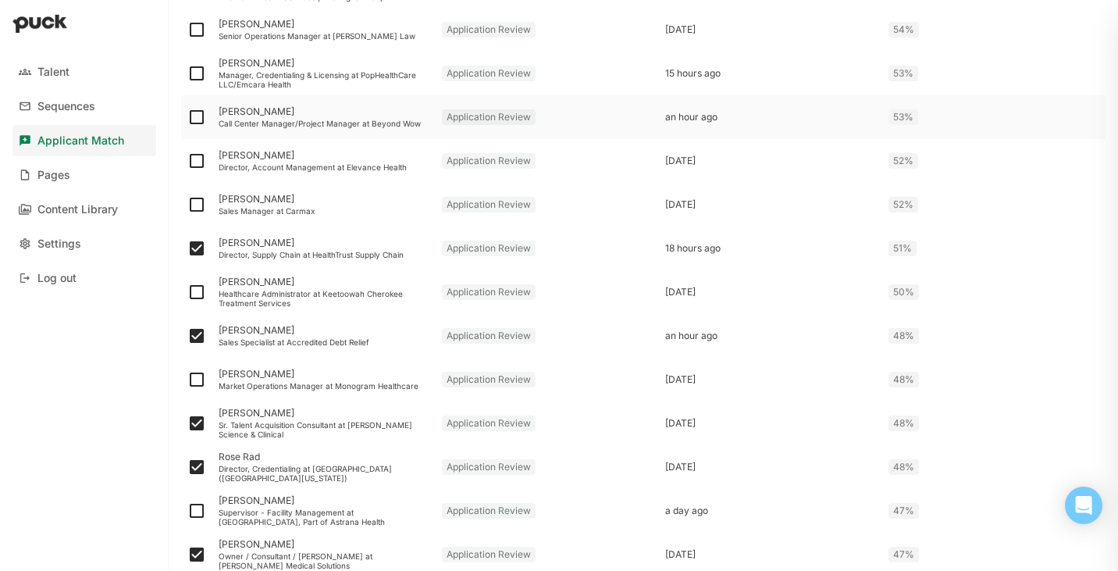
checkbox input "true"
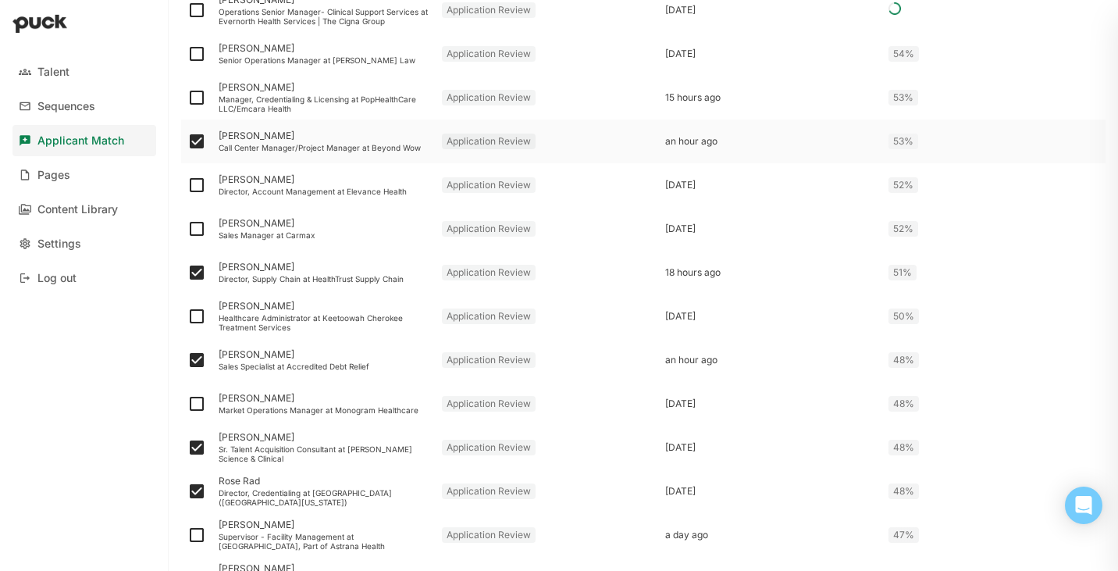
scroll to position [726, 0]
click at [198, 97] on img at bounding box center [196, 96] width 19 height 19
click at [187, 97] on input "checkbox" at bounding box center [187, 97] width 1 height 1
checkbox input "true"
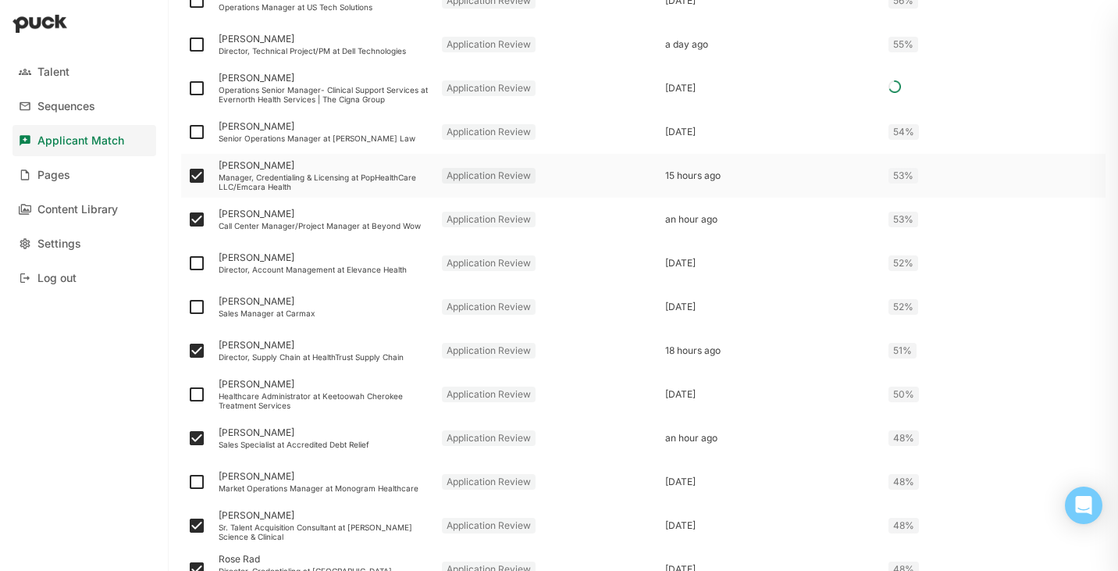
scroll to position [650, 0]
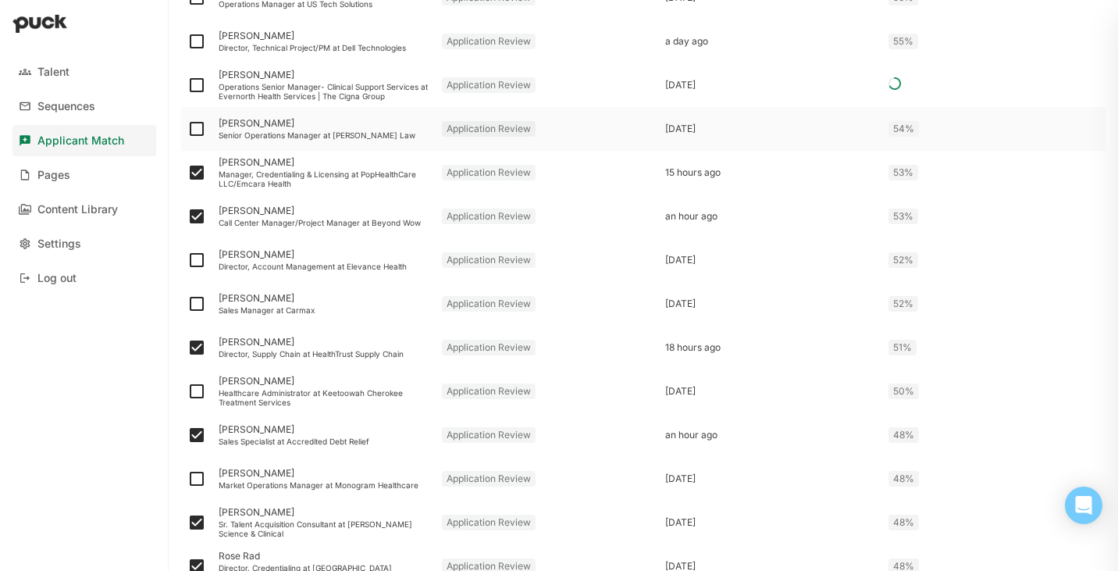
click at [199, 128] on img at bounding box center [196, 128] width 19 height 19
click at [187, 129] on input "checkbox" at bounding box center [187, 129] width 1 height 1
checkbox input "true"
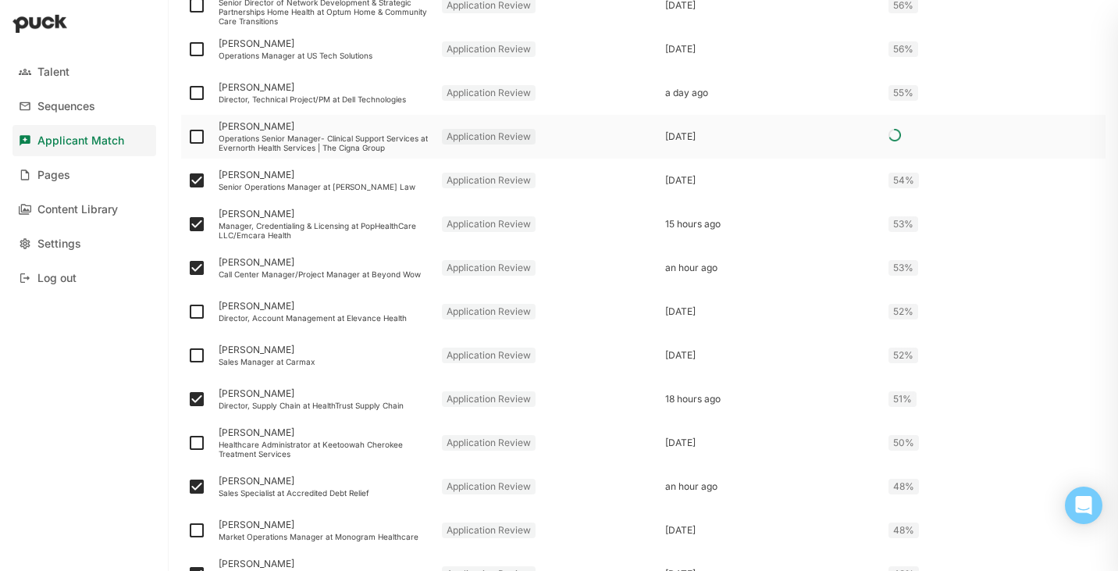
scroll to position [584, 0]
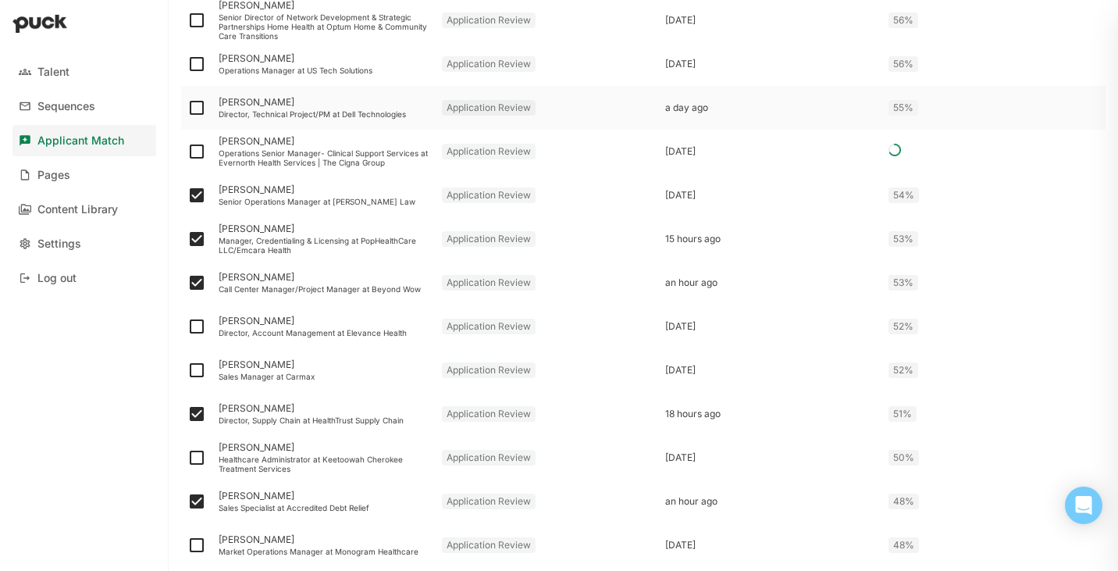
click at [198, 106] on img at bounding box center [196, 107] width 19 height 19
click at [187, 108] on input "checkbox" at bounding box center [187, 108] width 1 height 1
checkbox input "true"
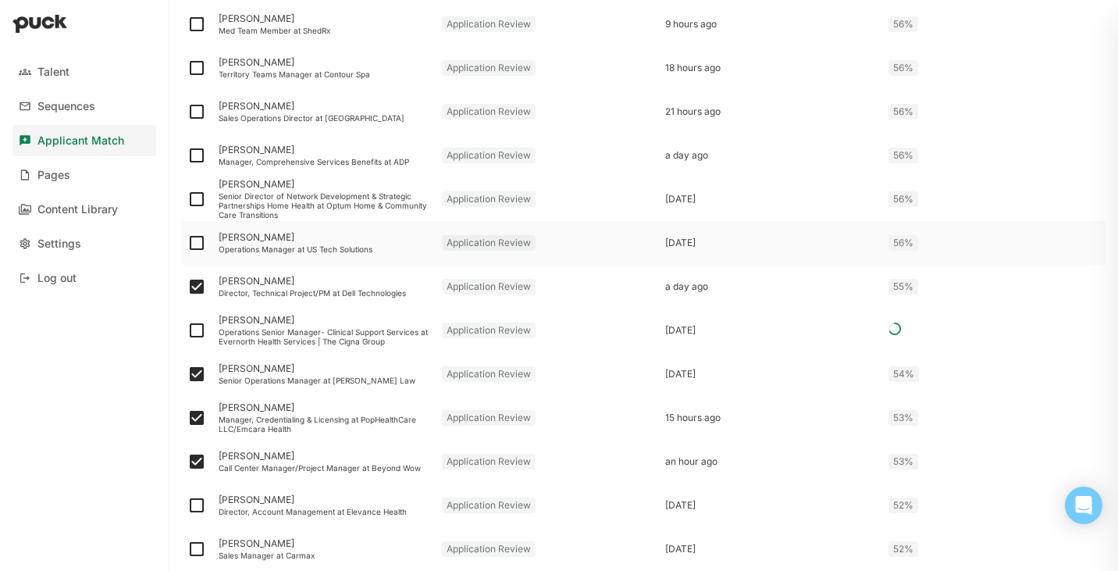
scroll to position [407, 0]
click at [201, 110] on img at bounding box center [196, 110] width 19 height 19
click at [187, 110] on input "checkbox" at bounding box center [187, 110] width 1 height 1
checkbox input "true"
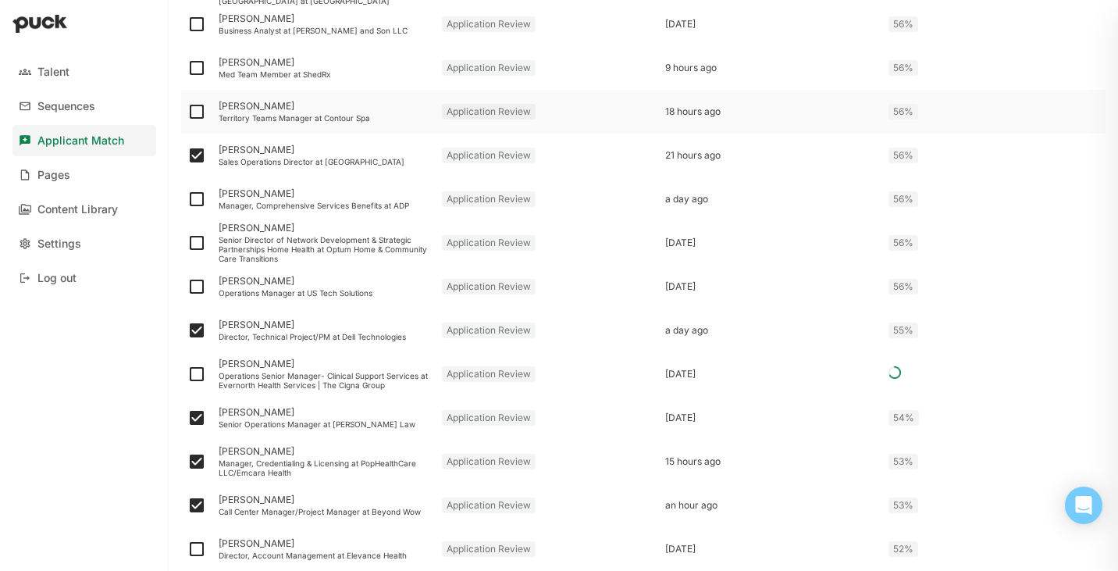
scroll to position [351, 0]
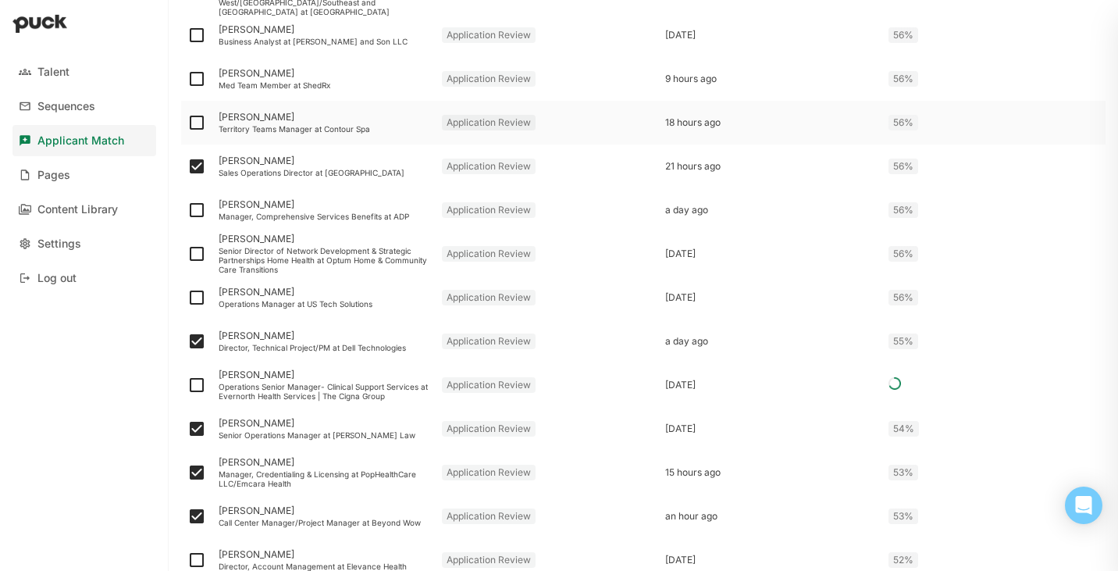
click at [201, 119] on img at bounding box center [196, 122] width 19 height 19
click at [187, 123] on input "checkbox" at bounding box center [187, 123] width 1 height 1
checkbox input "true"
click at [190, 70] on img at bounding box center [196, 78] width 19 height 19
click at [187, 79] on input "checkbox" at bounding box center [187, 79] width 1 height 1
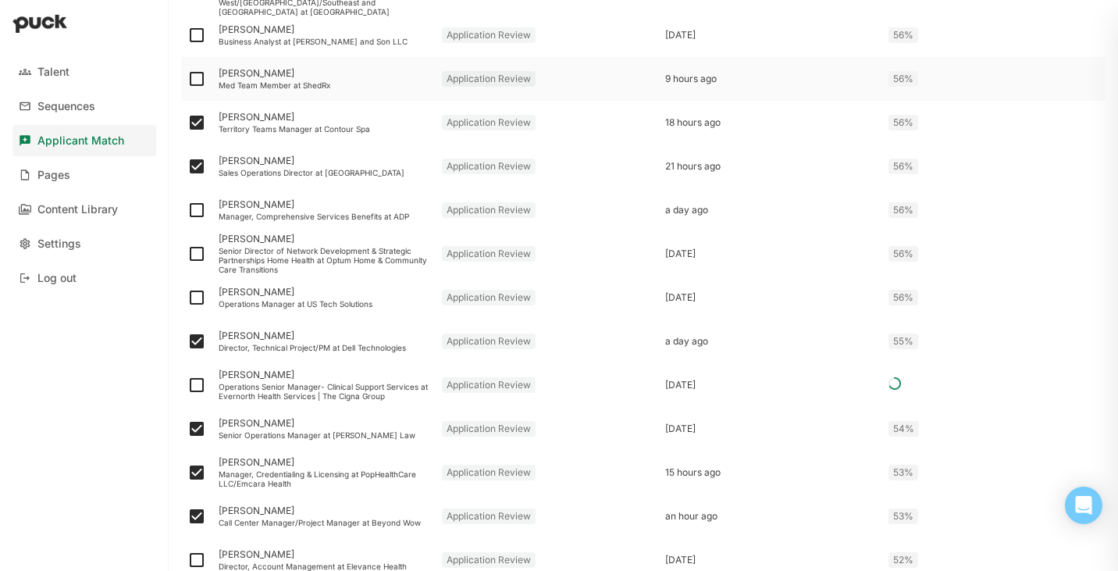
checkbox input "true"
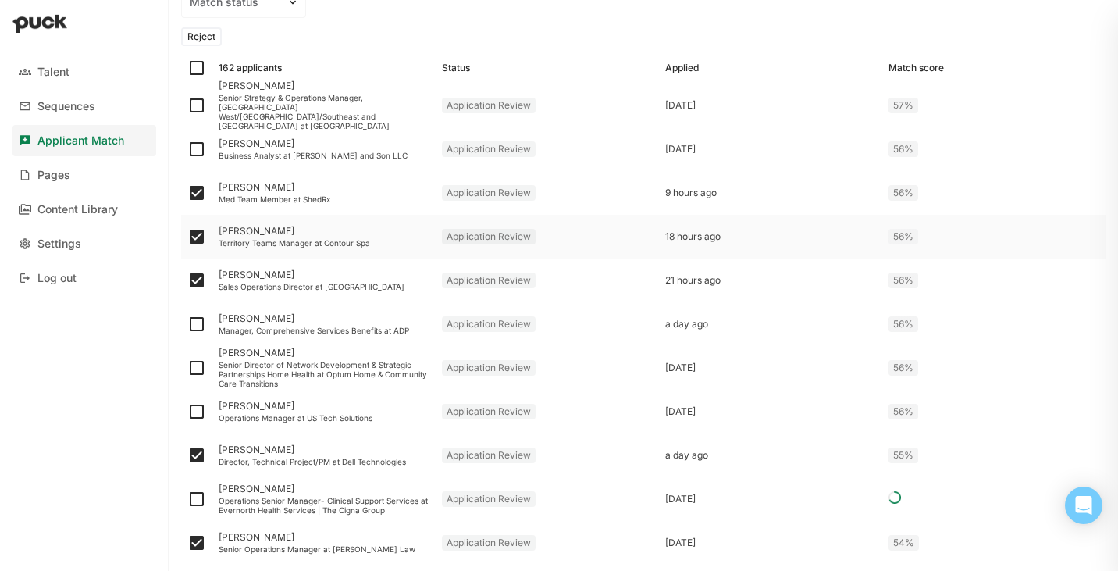
scroll to position [220, 0]
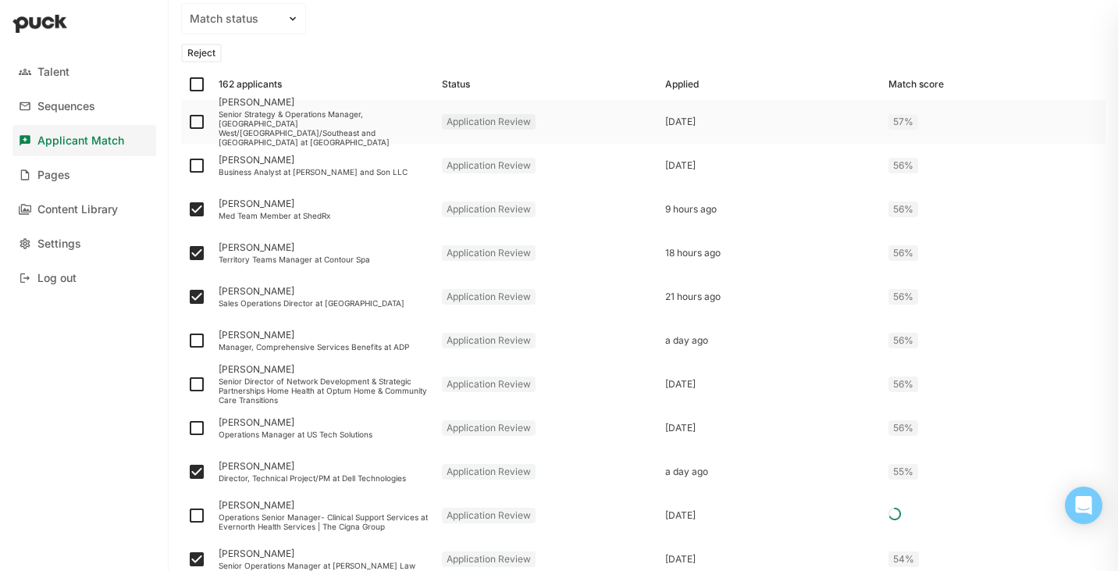
click at [196, 123] on img at bounding box center [196, 121] width 19 height 19
click at [187, 123] on input "checkbox" at bounding box center [187, 122] width 1 height 1
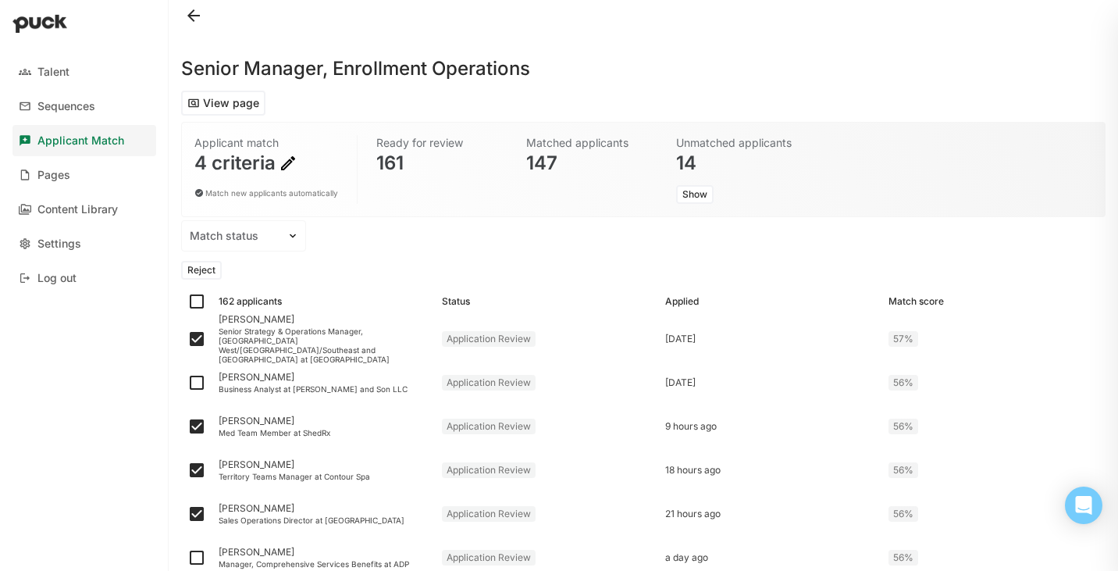
scroll to position [0, 0]
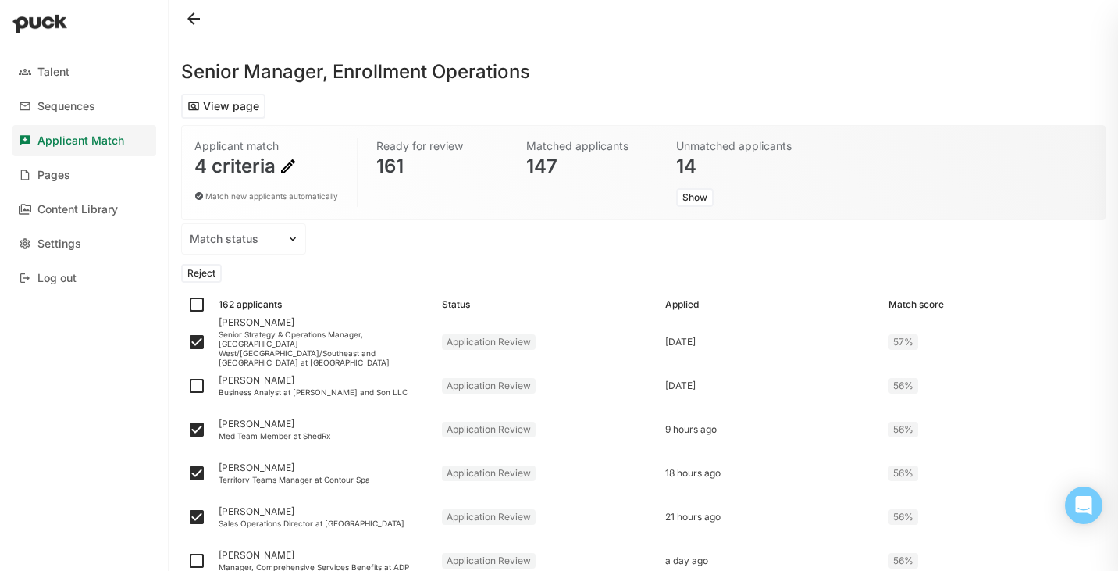
click at [205, 270] on button "Reject" at bounding box center [201, 273] width 41 height 19
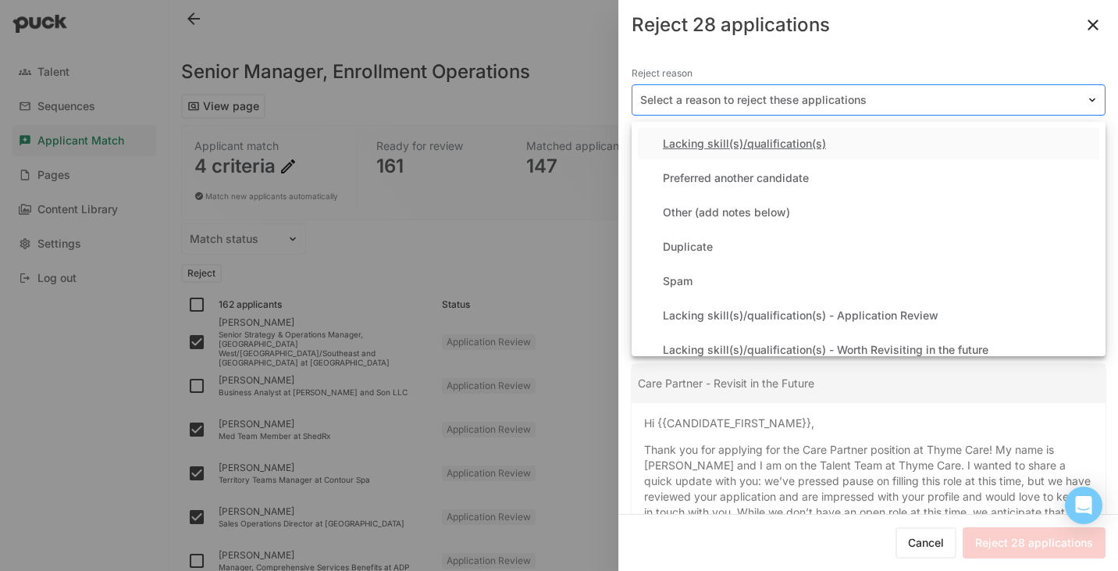
click at [761, 99] on div at bounding box center [859, 100] width 438 height 16
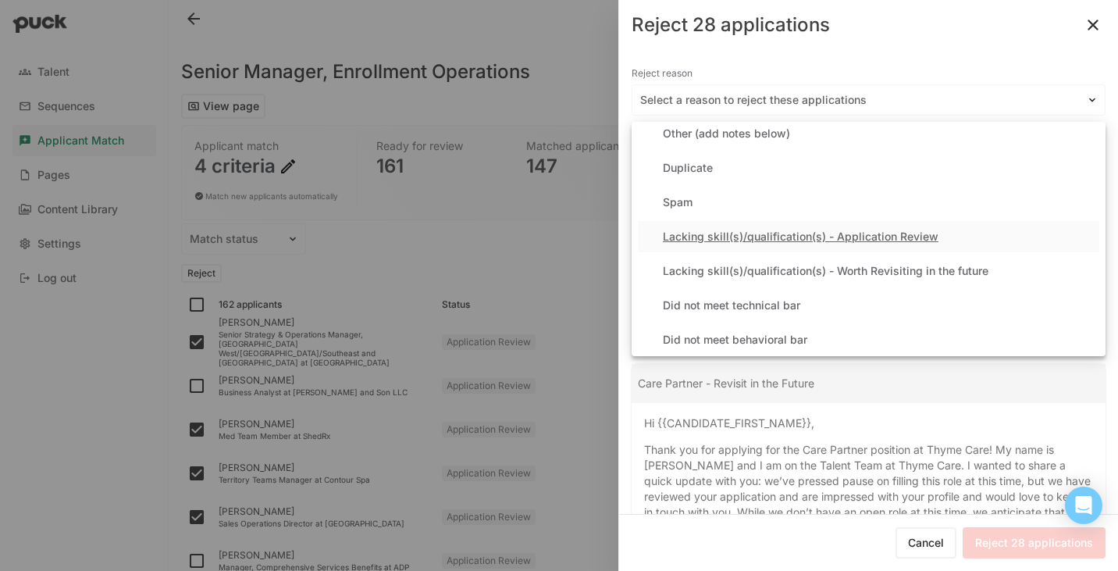
scroll to position [80, 0]
click at [734, 241] on div "Lacking skill(s)/qualification(s) - Application Review" at bounding box center [868, 234] width 461 height 31
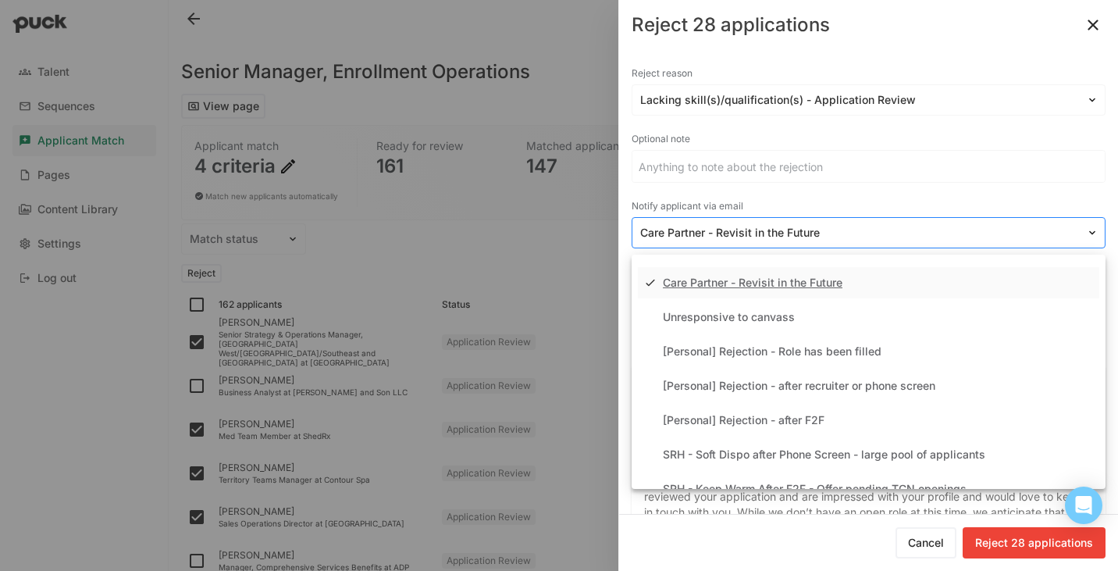
click at [728, 241] on div "Care Partner - Revisit in the Future" at bounding box center [859, 233] width 454 height 23
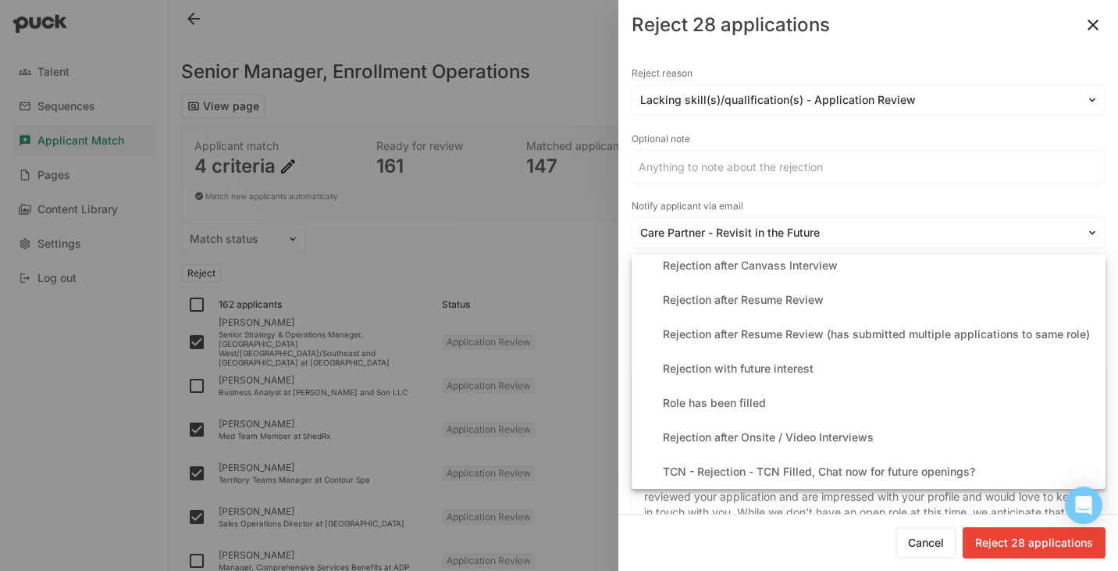
scroll to position [429, 0]
click at [778, 303] on div "Rejection after Resume Review" at bounding box center [743, 300] width 161 height 13
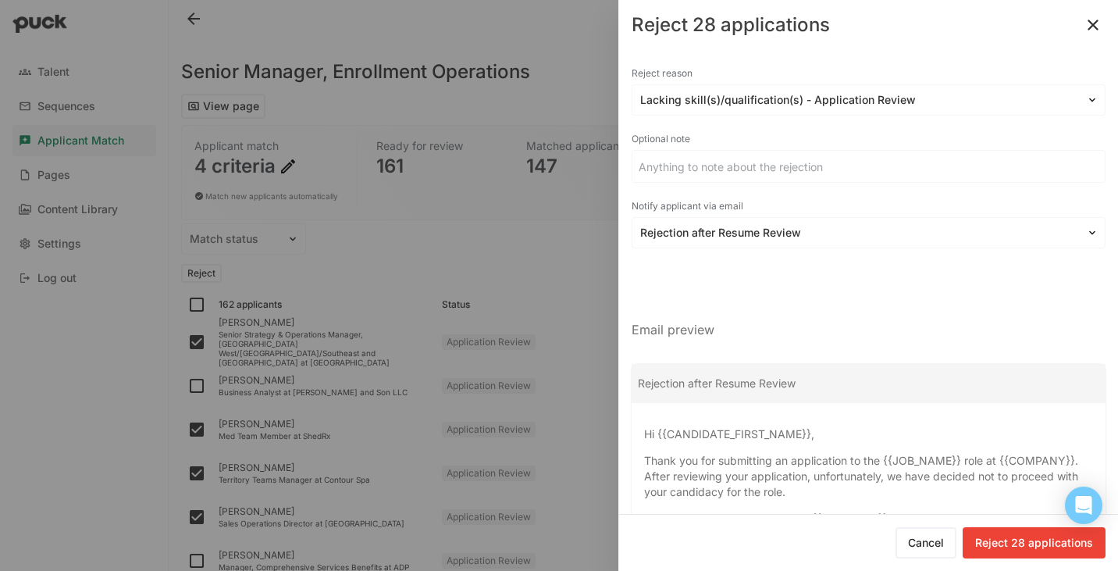
scroll to position [119, 0]
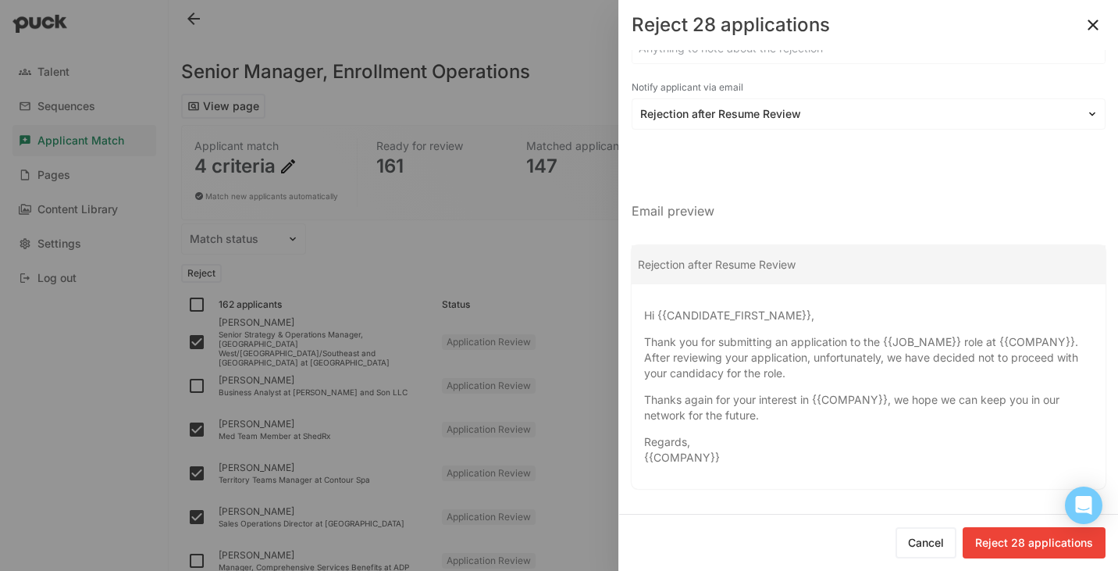
click at [1036, 546] on button "Reject 28 applications" at bounding box center [1034, 542] width 143 height 31
checkbox input "false"
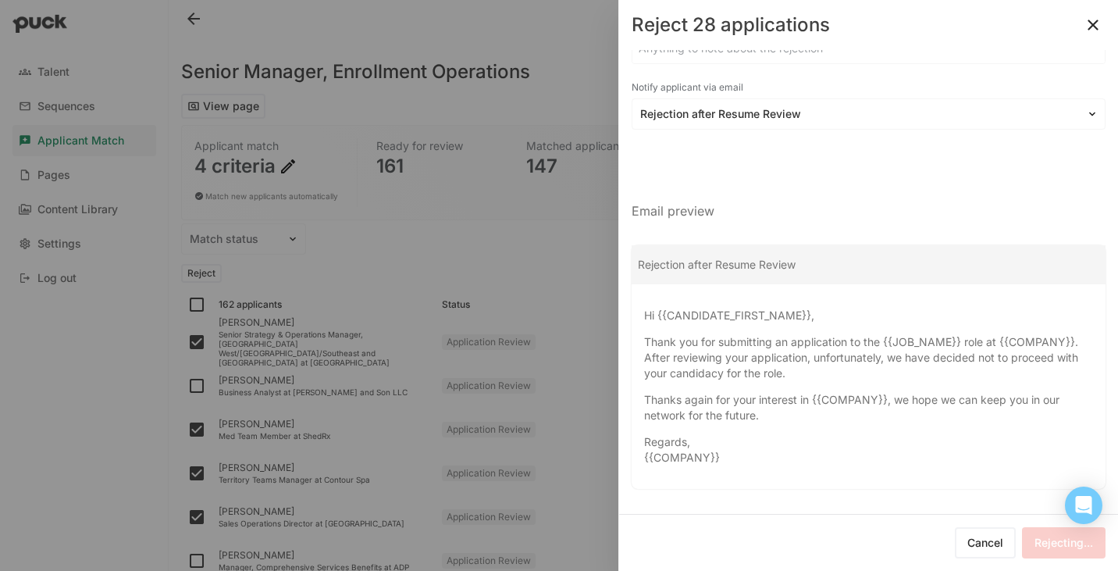
checkbox input "false"
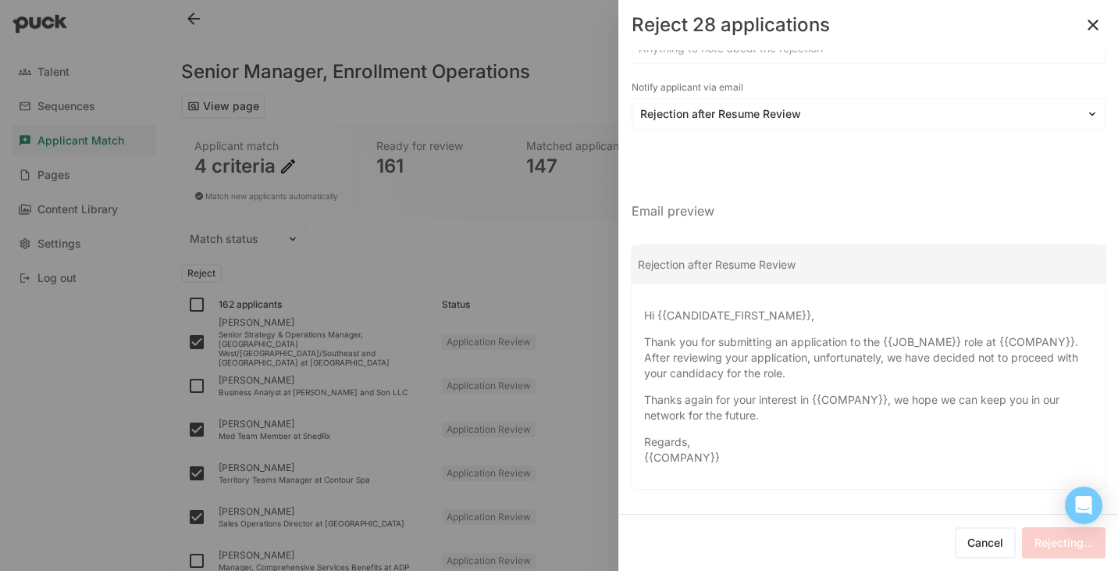
checkbox input "false"
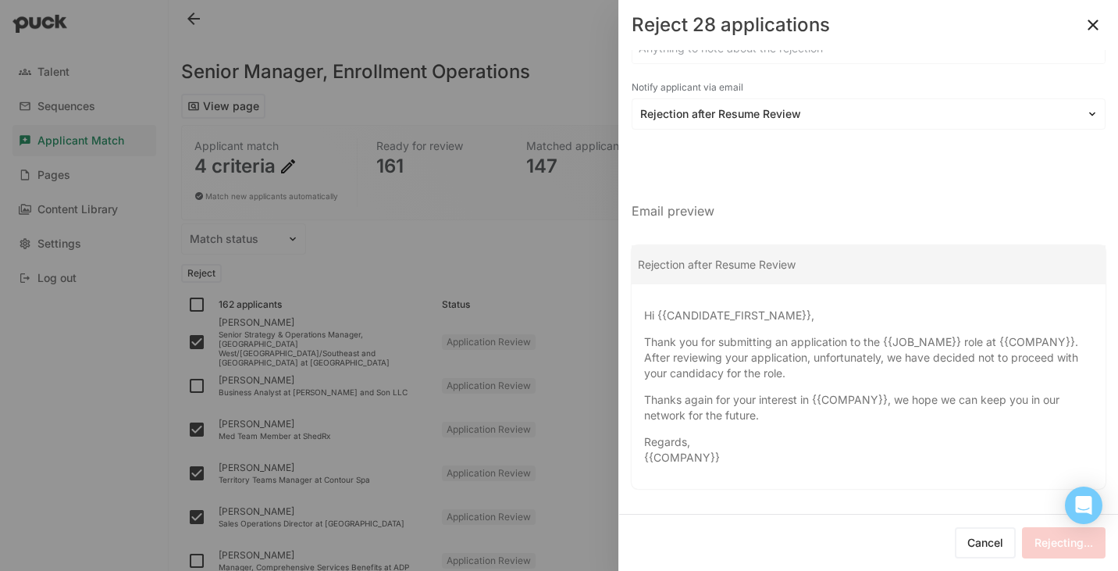
checkbox input "false"
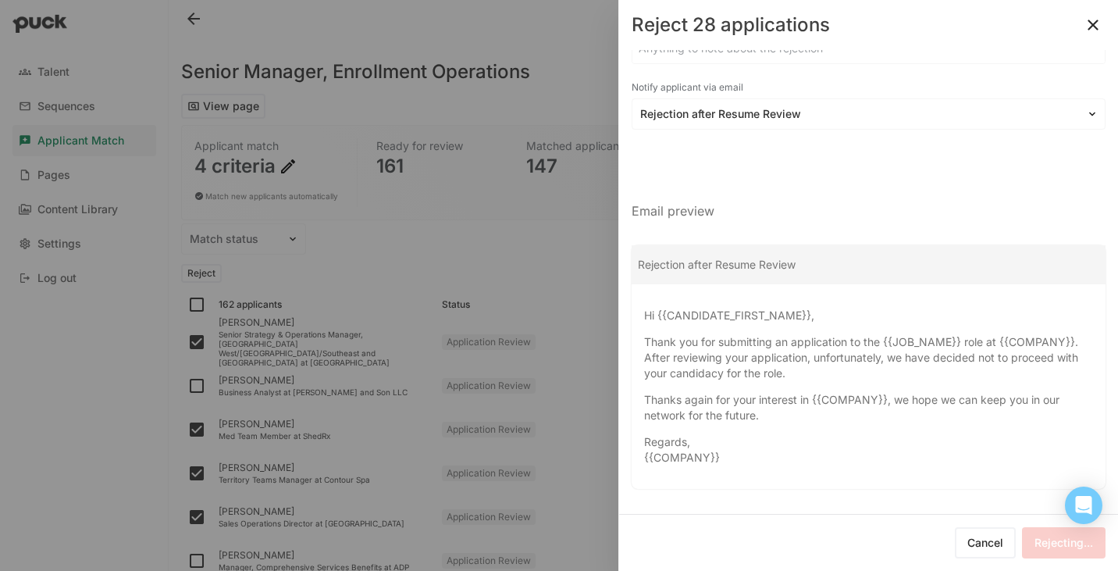
checkbox input "false"
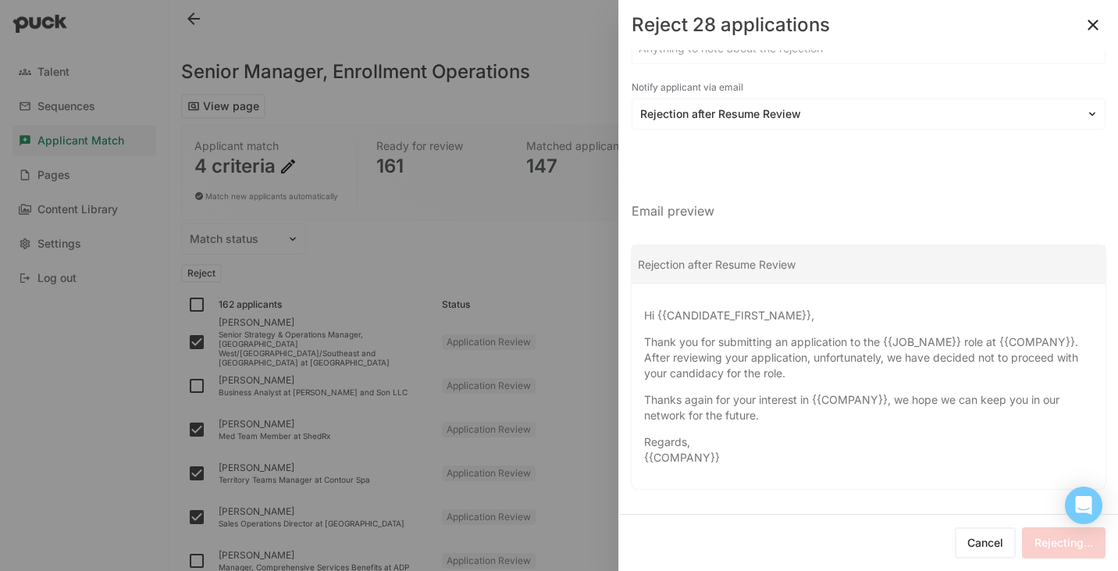
checkbox input "false"
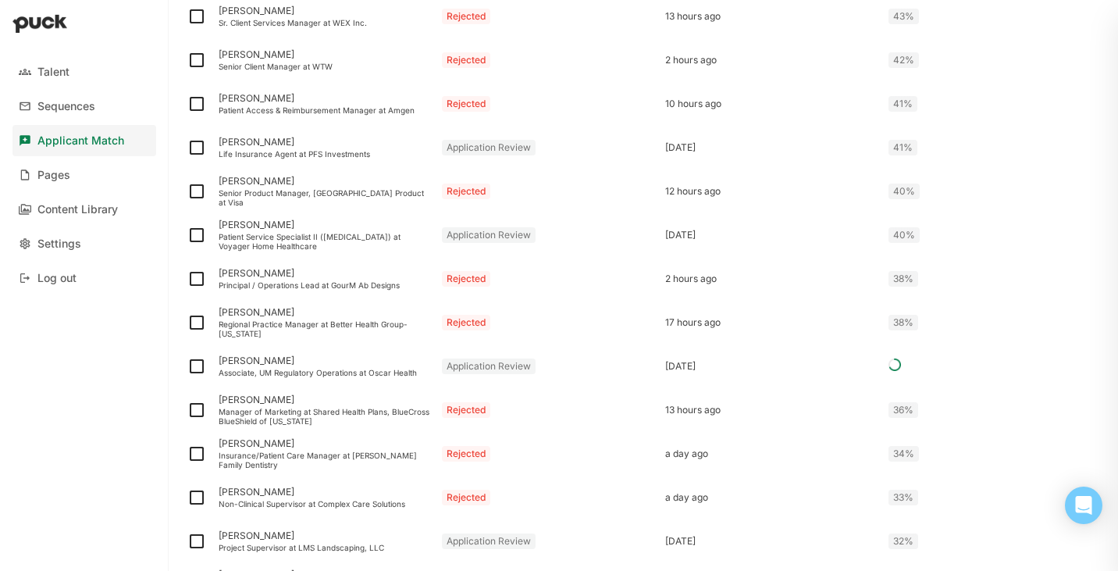
scroll to position [2090, 0]
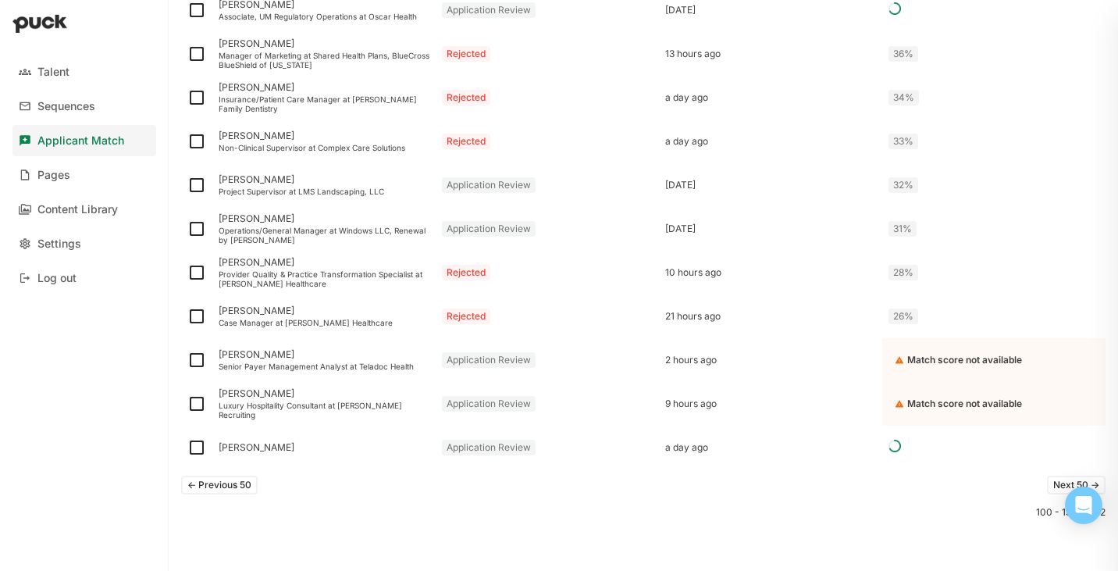
click at [229, 486] on button "<- Previous 50" at bounding box center [219, 485] width 77 height 19
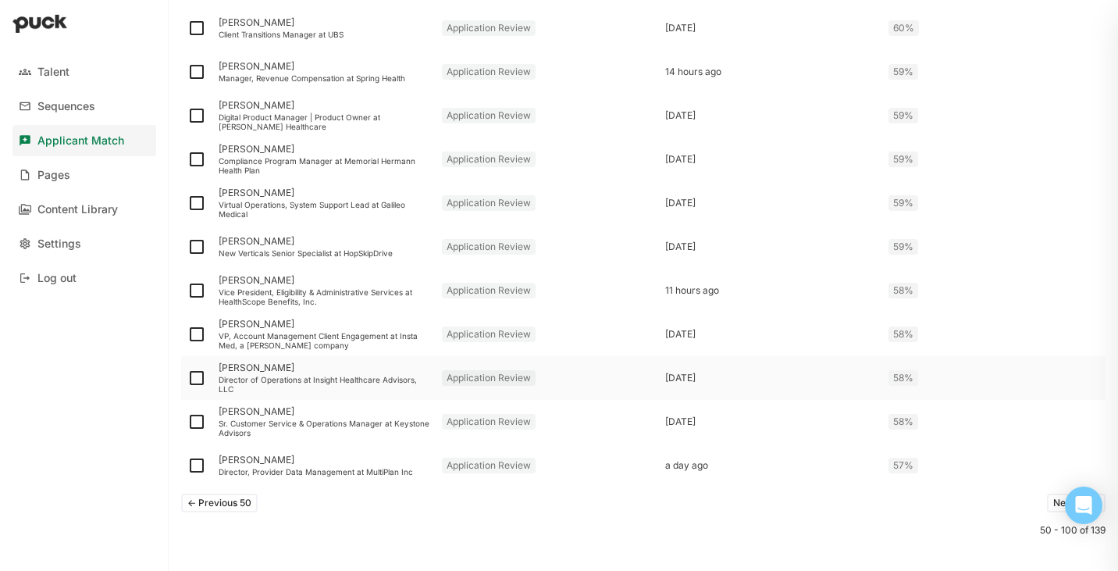
scroll to position [2071, 0]
click at [197, 290] on img at bounding box center [196, 291] width 19 height 19
click at [187, 291] on input "checkbox" at bounding box center [187, 291] width 1 height 1
checkbox input "true"
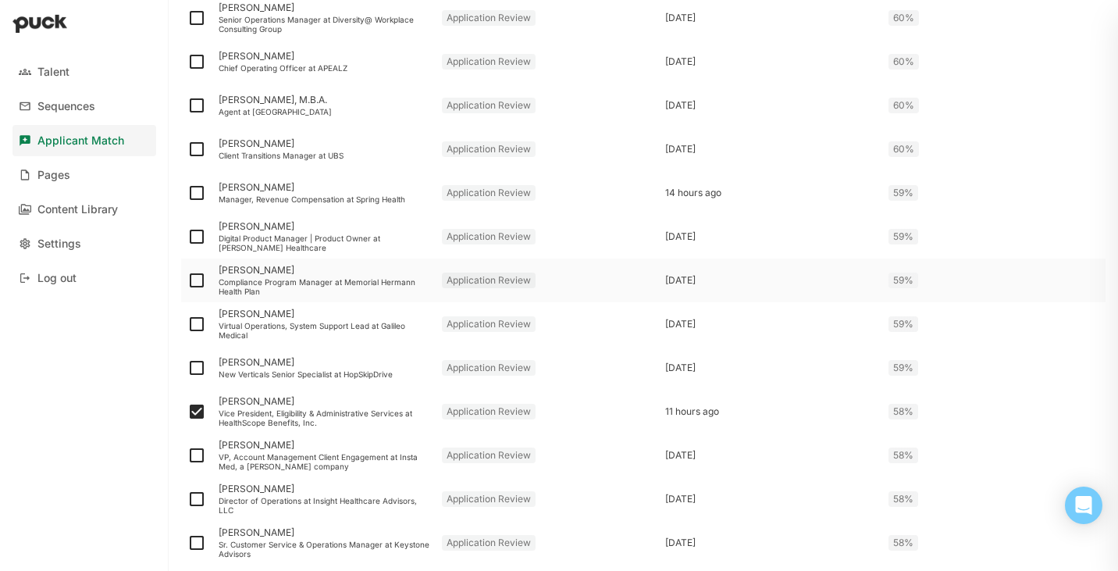
scroll to position [1984, 0]
click at [197, 188] on img at bounding box center [196, 191] width 19 height 19
click at [187, 191] on input "checkbox" at bounding box center [187, 191] width 1 height 1
checkbox input "true"
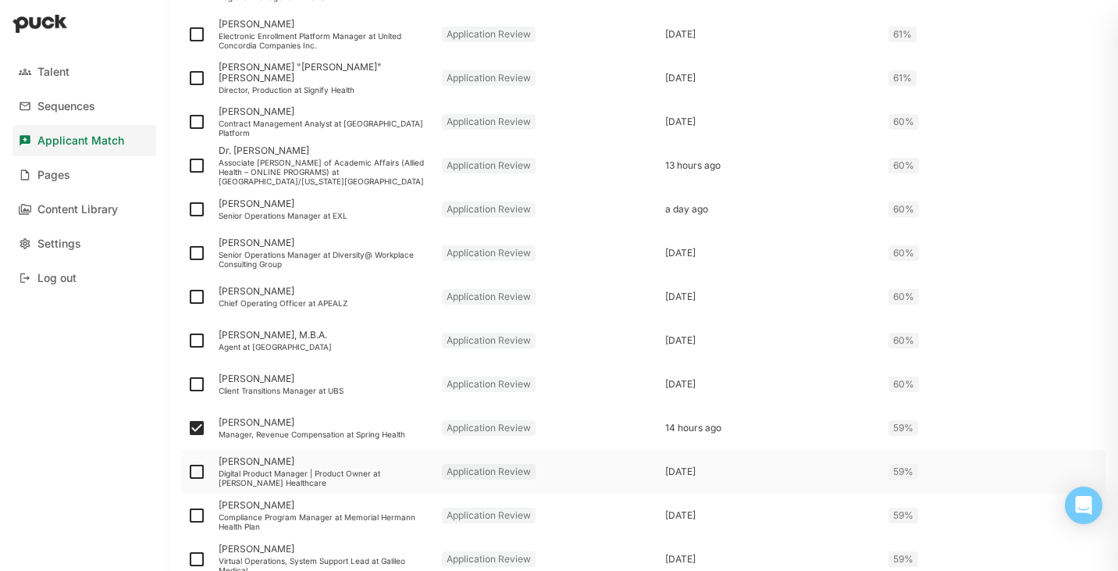
scroll to position [1749, 0]
click at [198, 161] on img at bounding box center [196, 164] width 19 height 19
click at [187, 164] on input "checkbox" at bounding box center [187, 164] width 1 height 1
checkbox input "true"
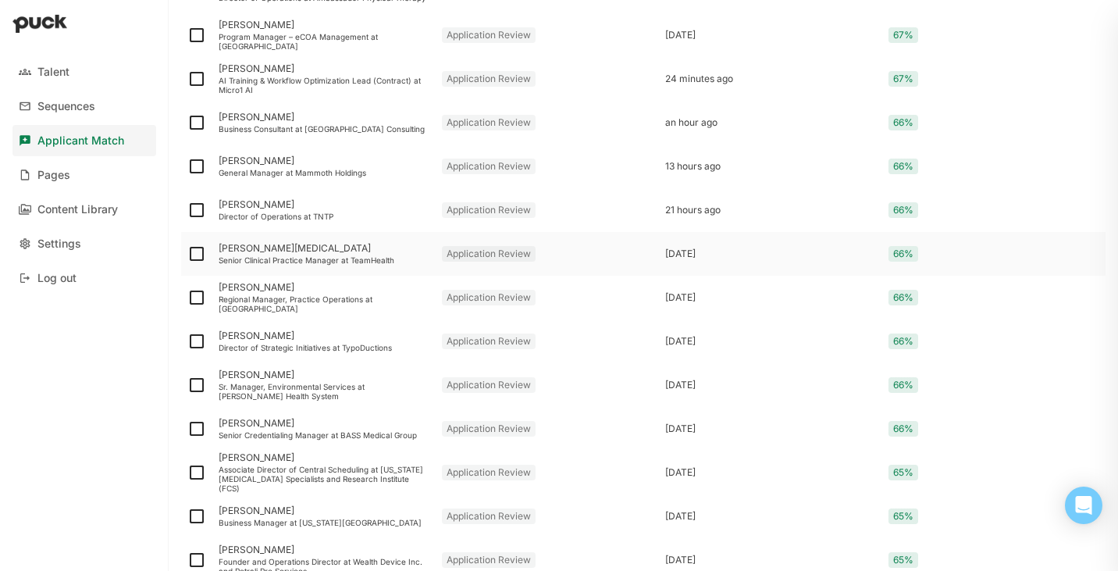
scroll to position [433, 0]
click at [304, 209] on div "[PERSON_NAME]" at bounding box center [324, 206] width 211 height 11
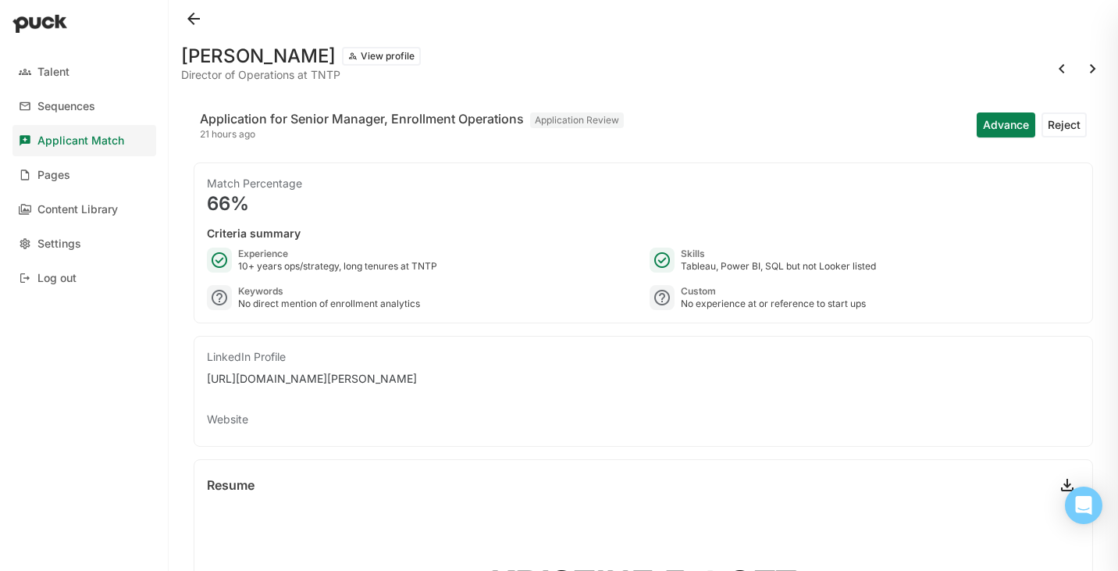
click at [198, 20] on button at bounding box center [193, 18] width 25 height 25
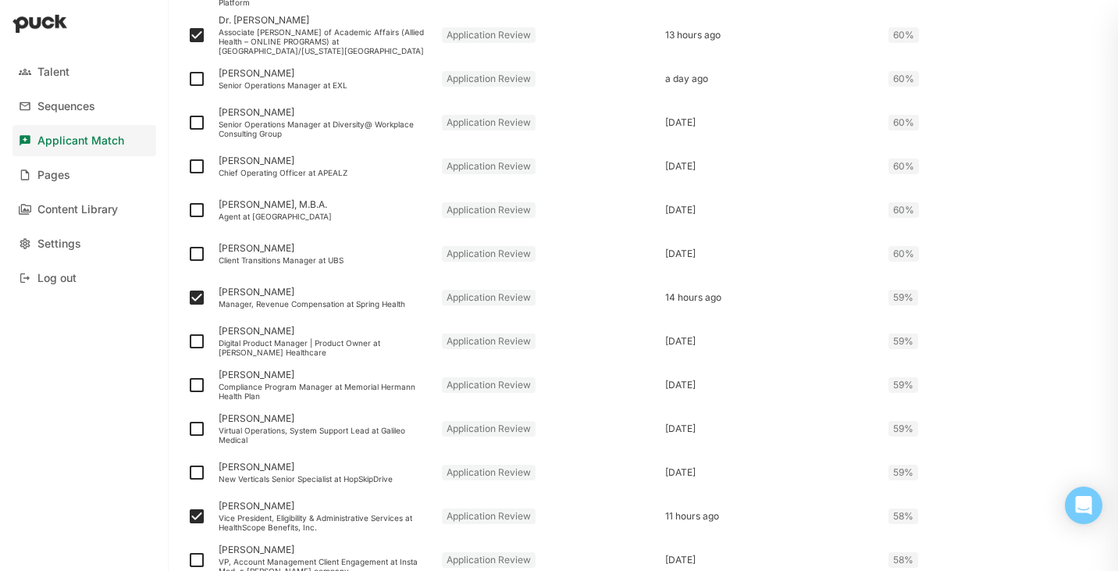
scroll to position [2121, 0]
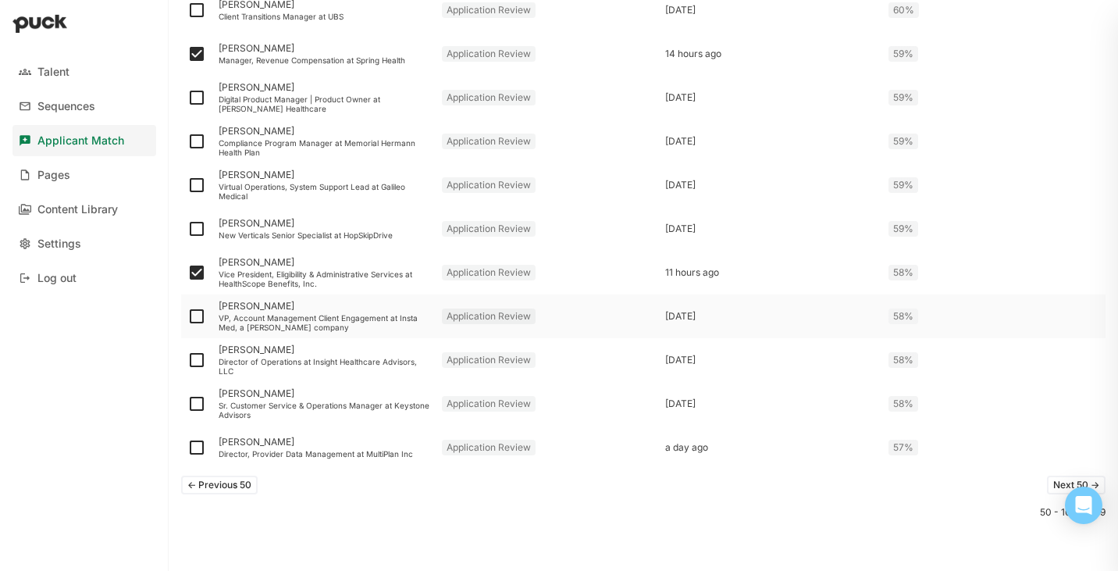
click at [199, 319] on img at bounding box center [196, 316] width 19 height 19
click at [187, 317] on input "checkbox" at bounding box center [187, 316] width 1 height 1
checkbox input "true"
click at [1059, 480] on button "Next 50 ->" at bounding box center [1076, 485] width 59 height 19
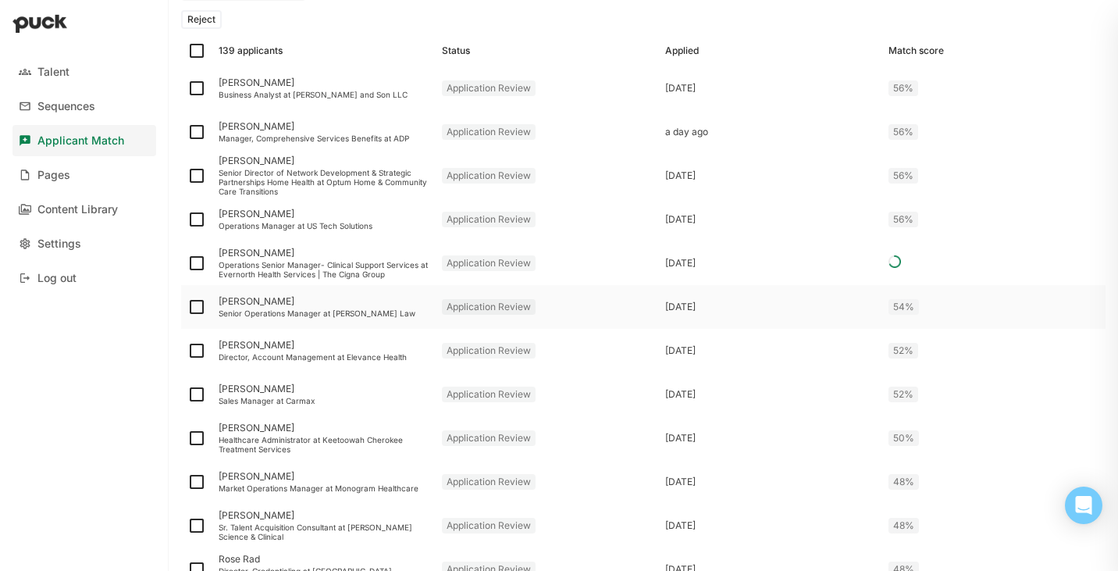
scroll to position [341, 0]
